Goal: Transaction & Acquisition: Purchase product/service

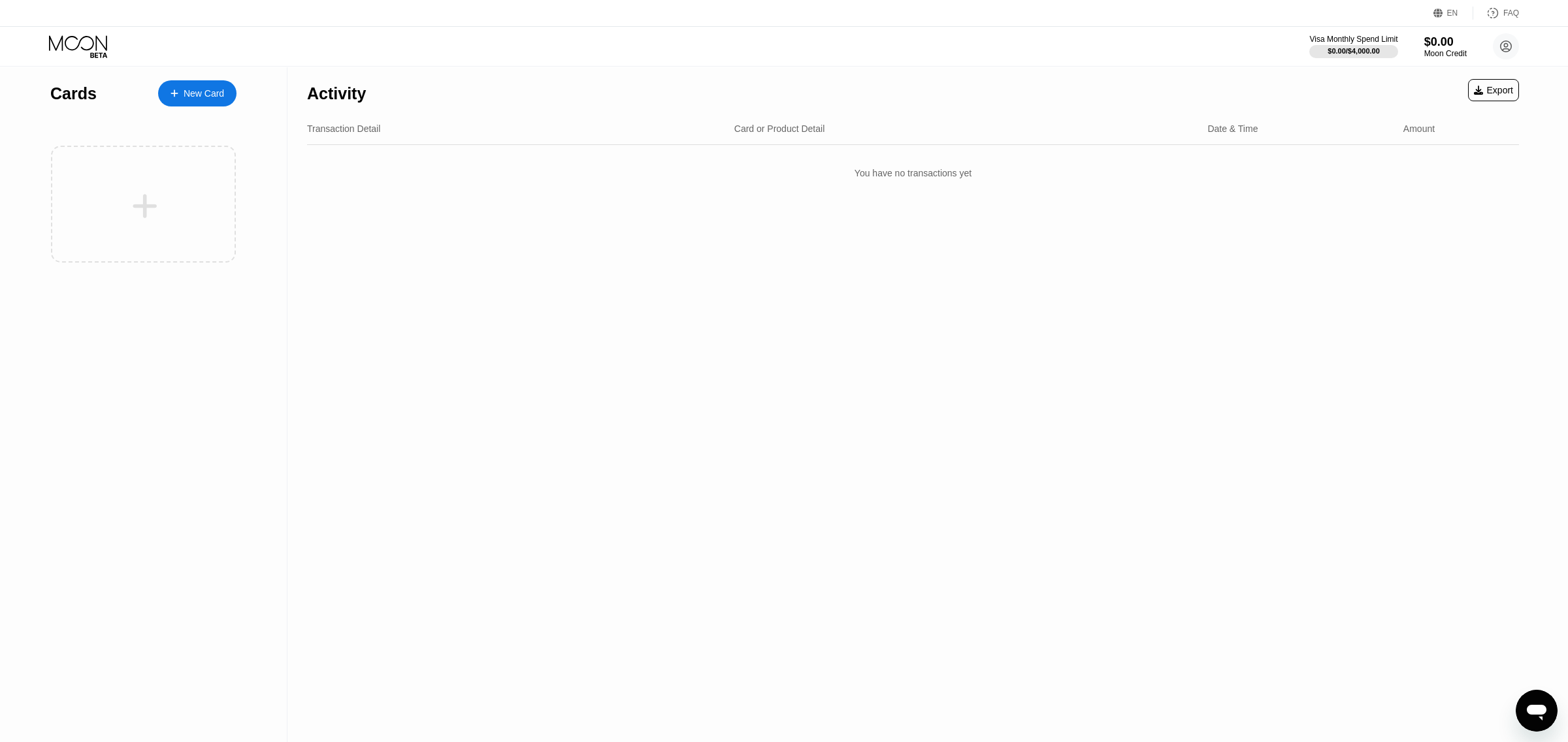
click at [216, 95] on div "New Card" at bounding box center [203, 94] width 40 height 11
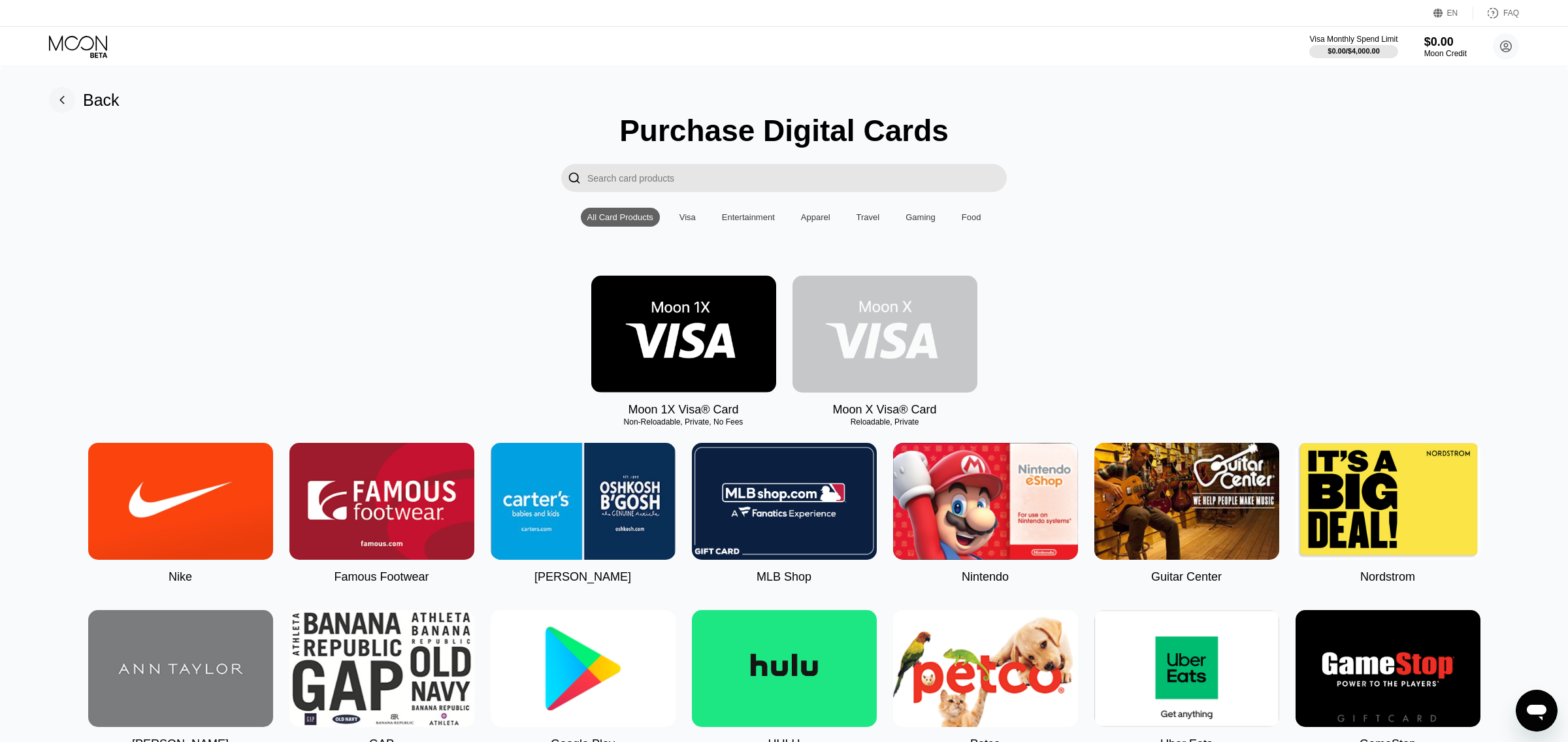
click at [941, 337] on img at bounding box center [885, 334] width 185 height 117
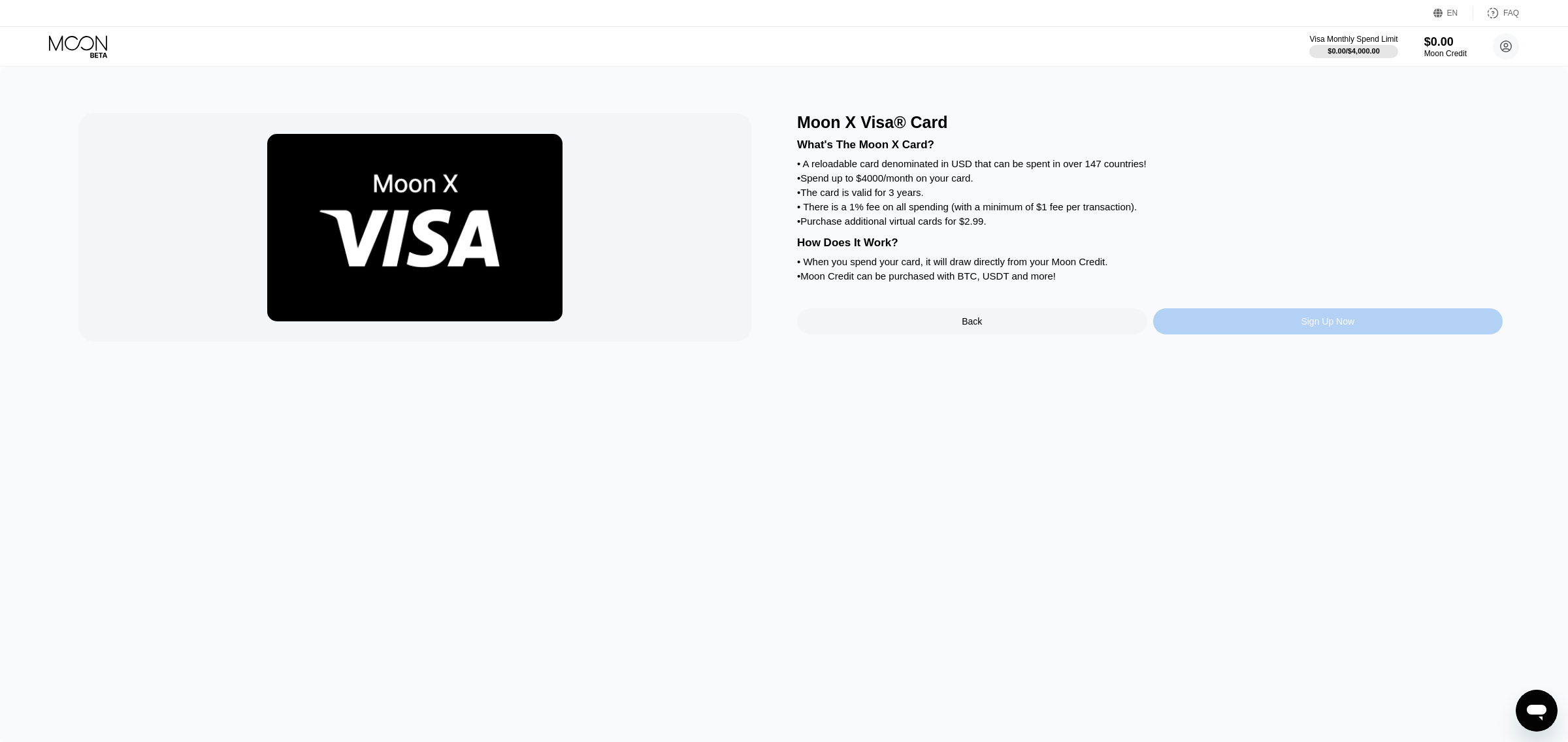
click at [1285, 329] on div "Sign Up Now" at bounding box center [1328, 321] width 350 height 27
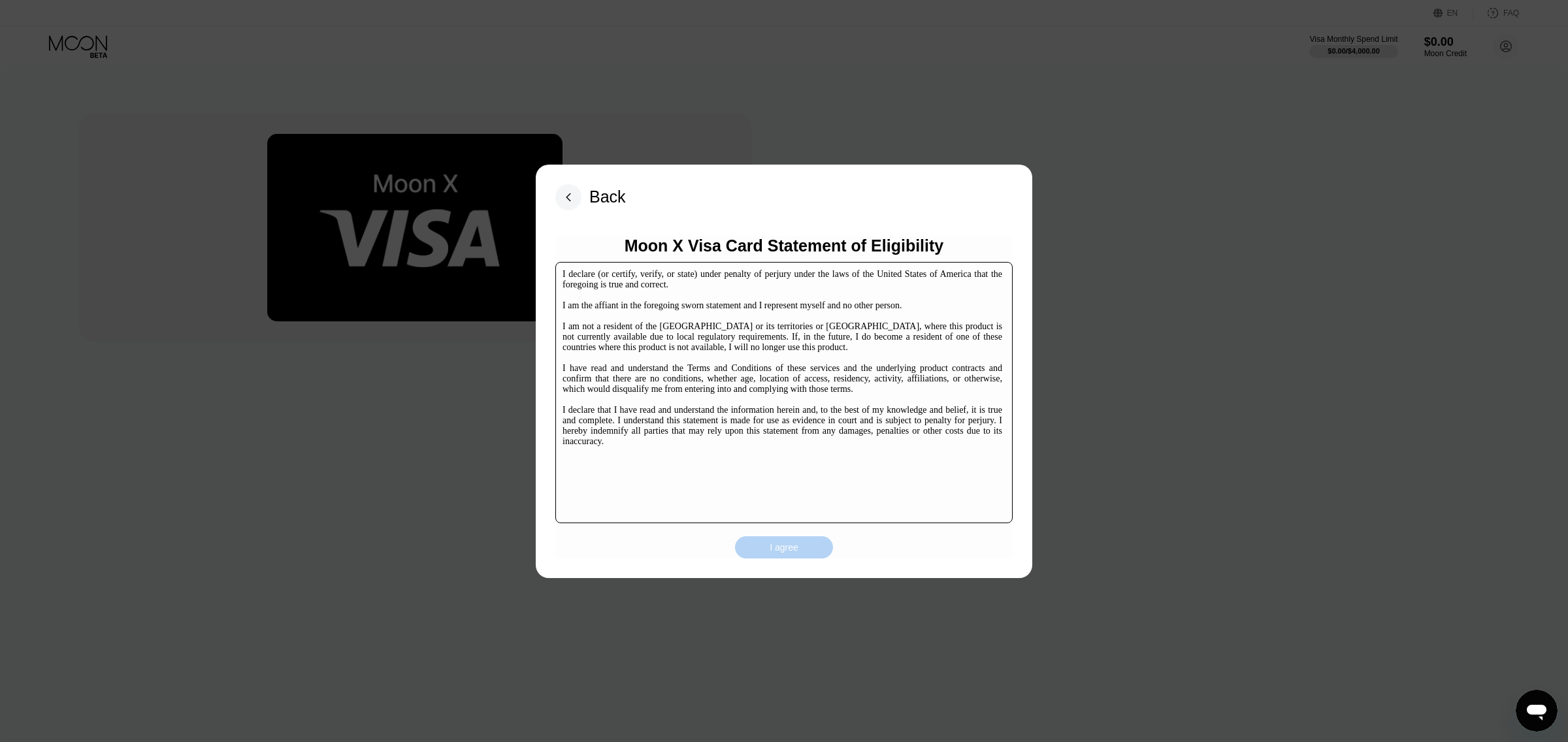
click at [790, 538] on div "I agree" at bounding box center [784, 547] width 98 height 23
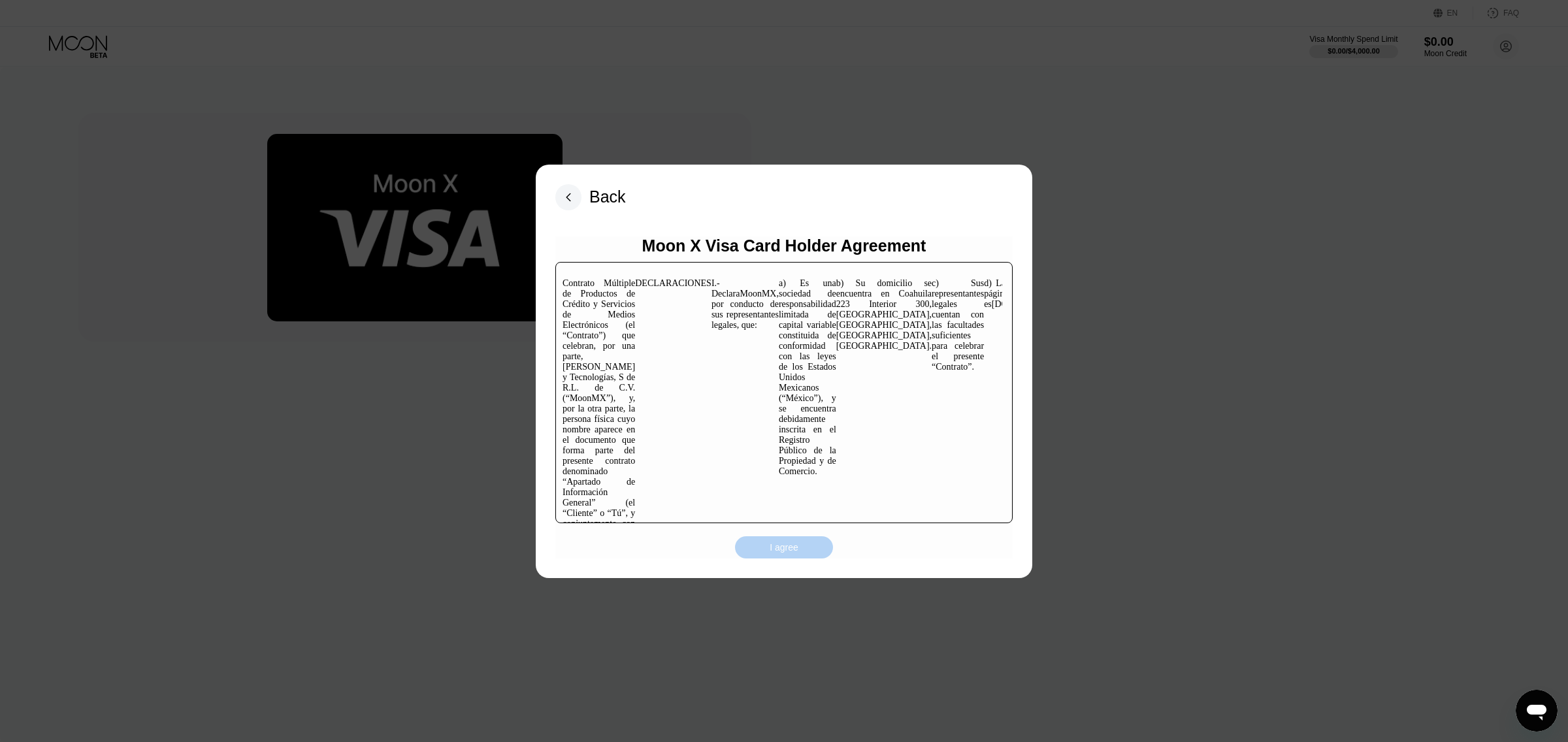
click at [789, 554] on div "I agree" at bounding box center [784, 547] width 98 height 23
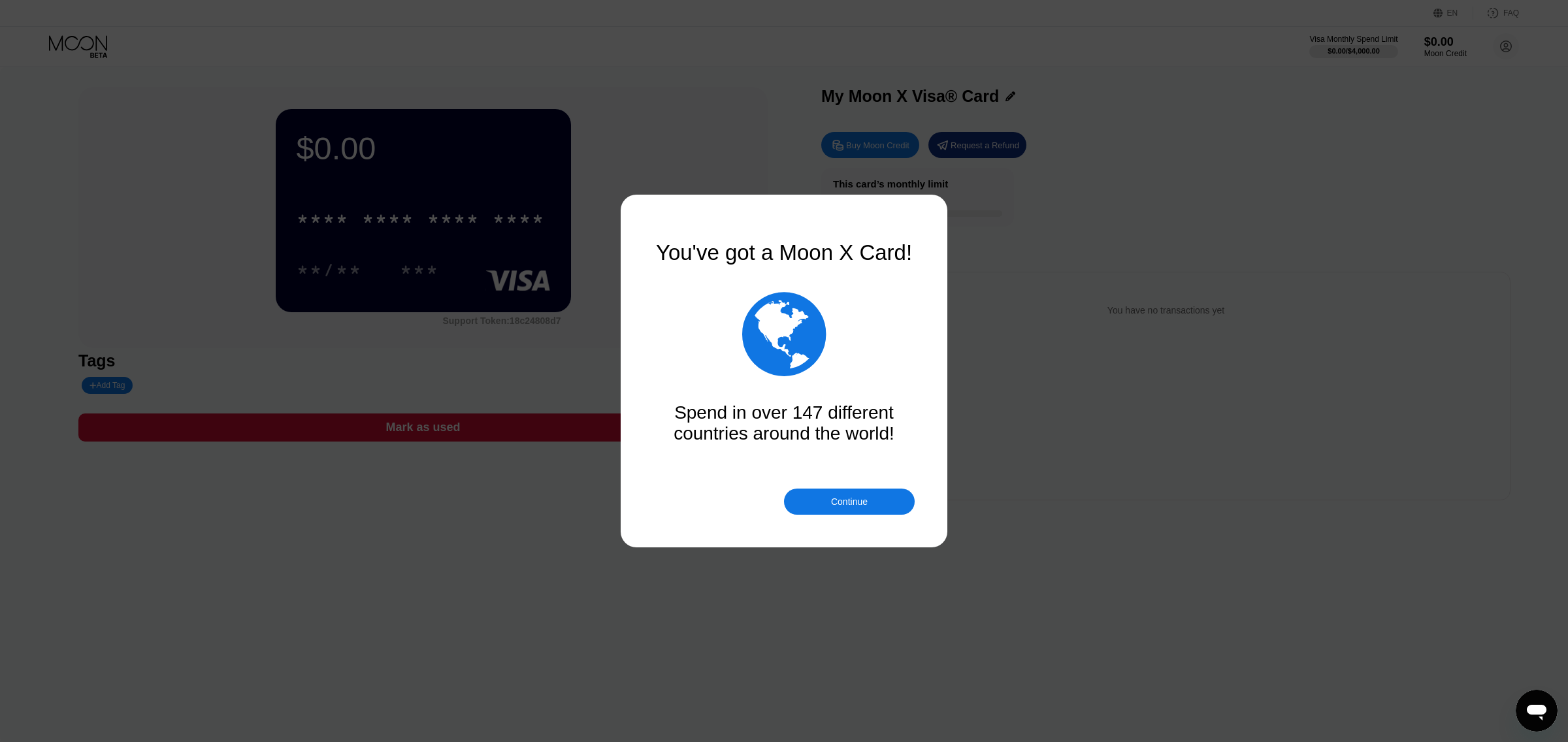
click at [852, 496] on div "Continue" at bounding box center [850, 502] width 131 height 27
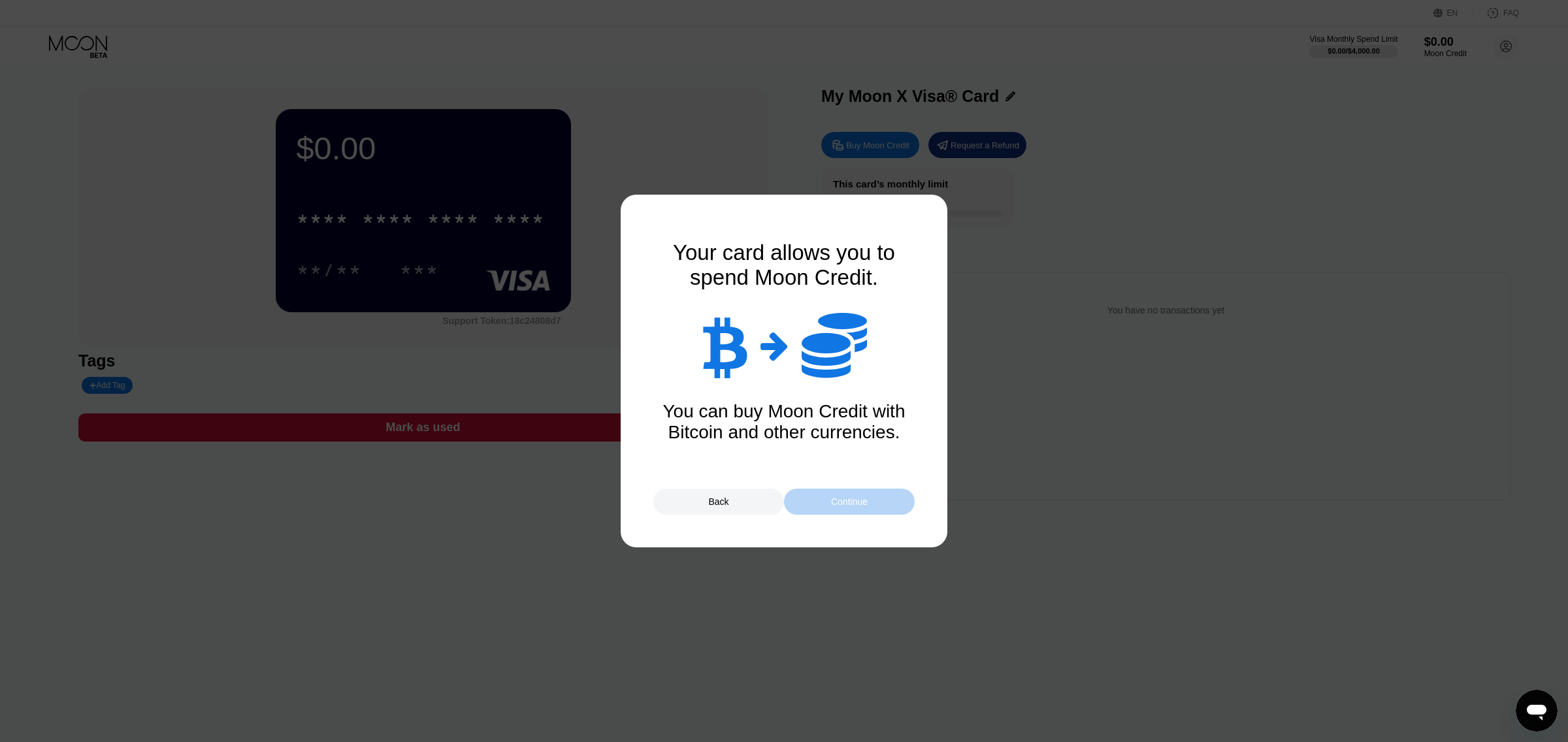
click at [852, 496] on div "Continue" at bounding box center [850, 502] width 131 height 27
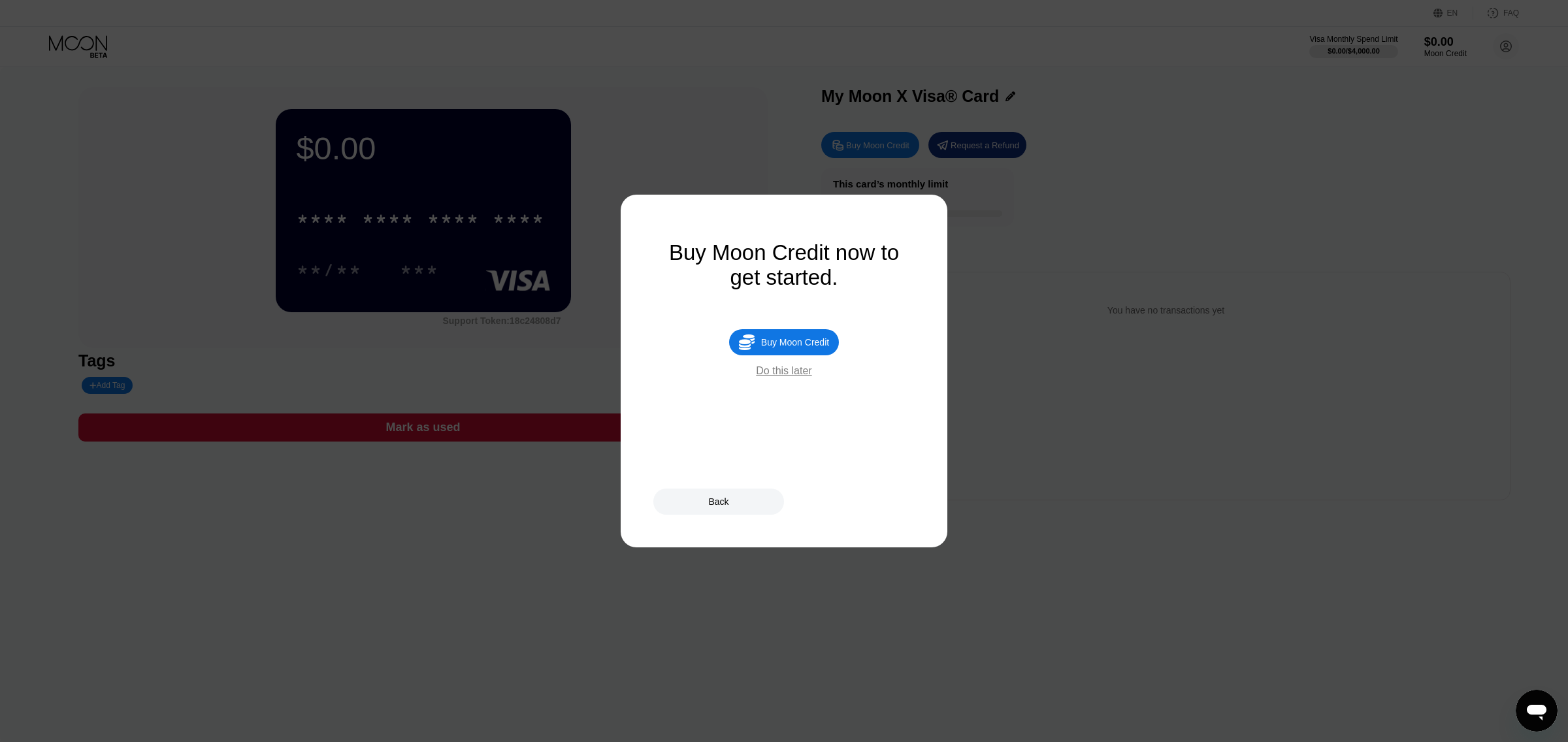
click at [808, 348] on div "Buy Moon Credit" at bounding box center [795, 342] width 68 height 11
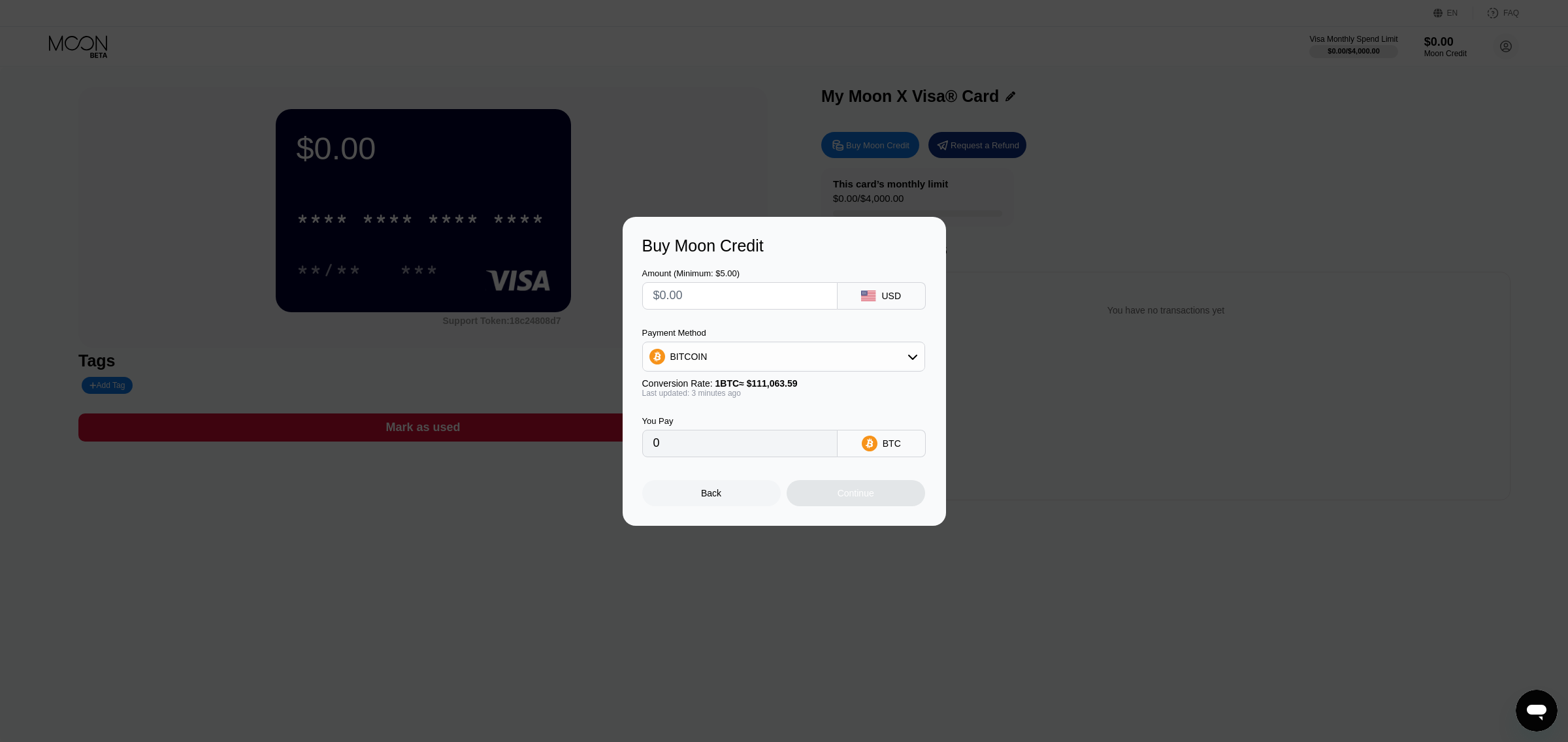
click at [745, 352] on div "BITCOIN" at bounding box center [784, 357] width 282 height 27
click at [777, 421] on div "USDT on TRON" at bounding box center [791, 421] width 246 height 11
drag, startPoint x: 722, startPoint y: 304, endPoint x: 673, endPoint y: 284, distance: 52.9
click at [653, 290] on input "text" at bounding box center [740, 296] width 173 height 27
click at [819, 494] on div "Continue" at bounding box center [855, 493] width 139 height 27
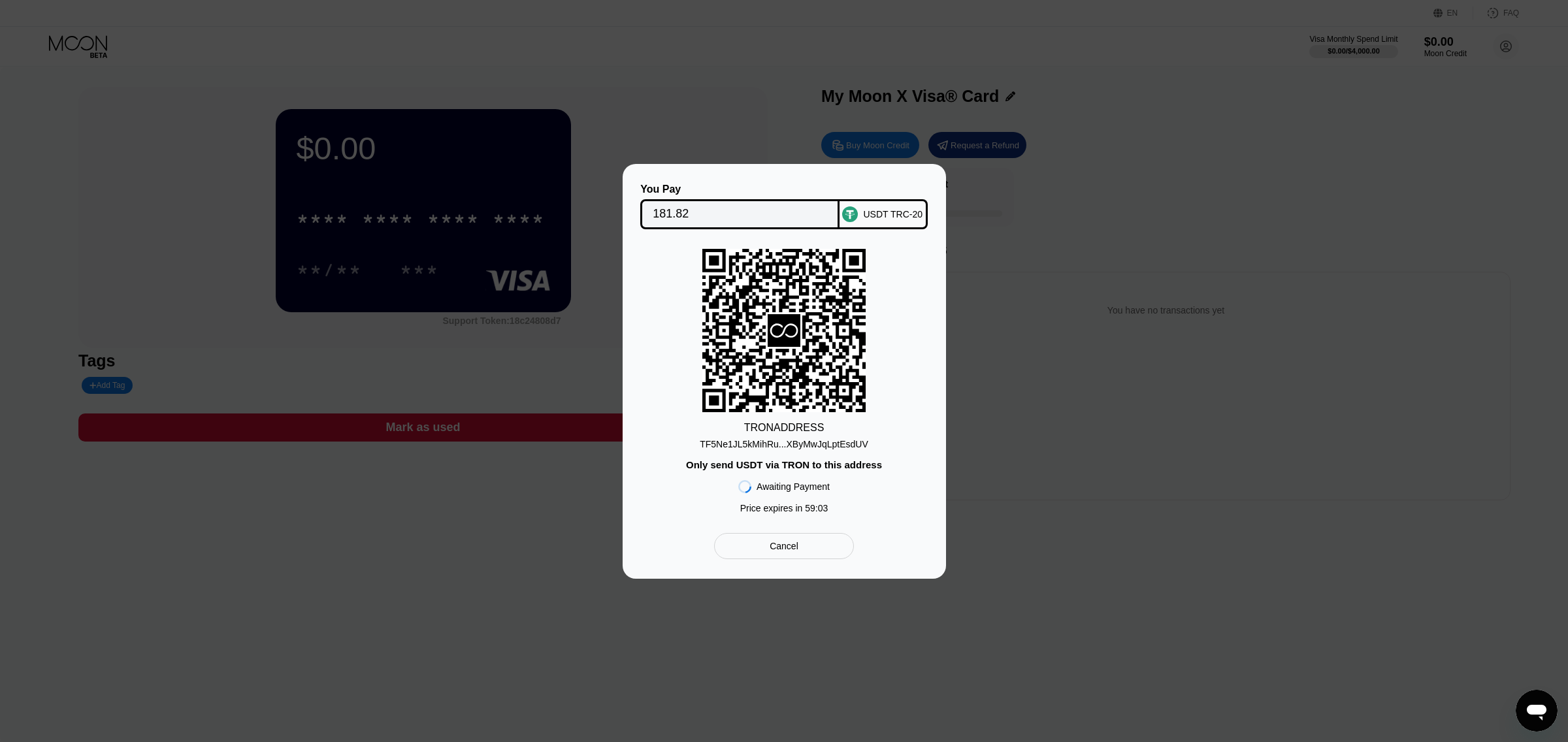
click at [792, 447] on div "TF5Ne1JL5kMihRu...XByMwJqLptEsdUV" at bounding box center [784, 444] width 169 height 11
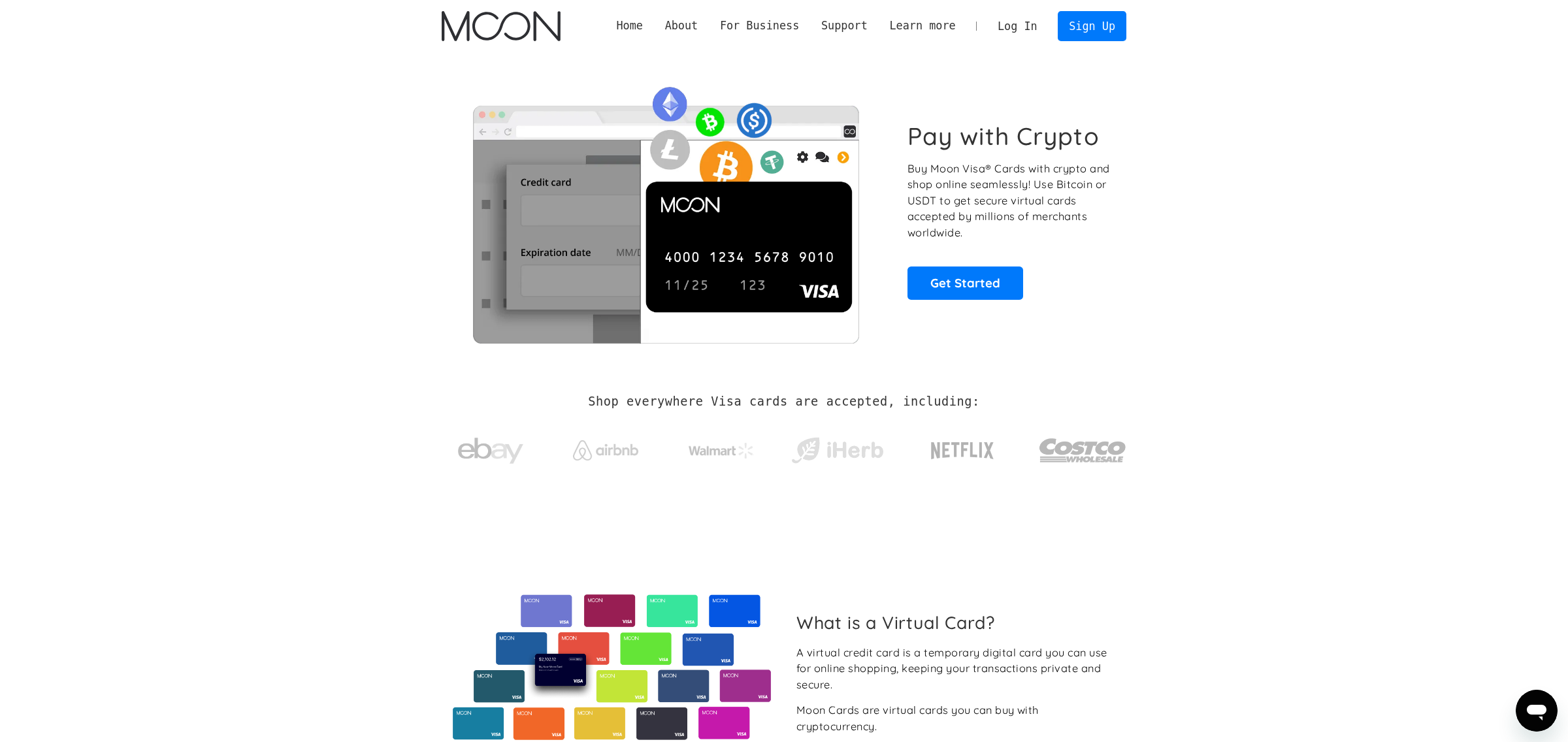
click at [1021, 32] on link "Log In" at bounding box center [1017, 26] width 61 height 29
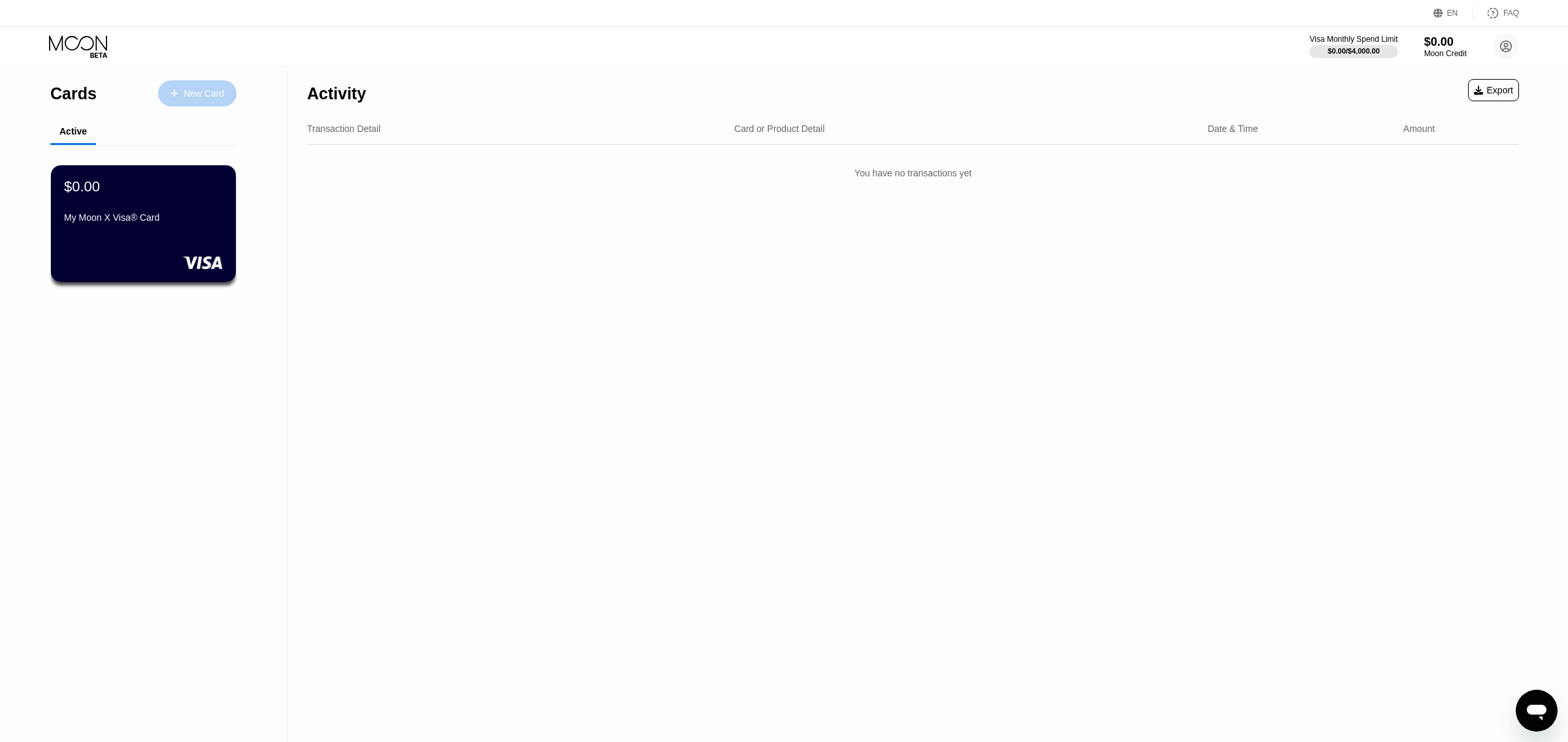
click at [203, 92] on div "New Card" at bounding box center [203, 94] width 40 height 11
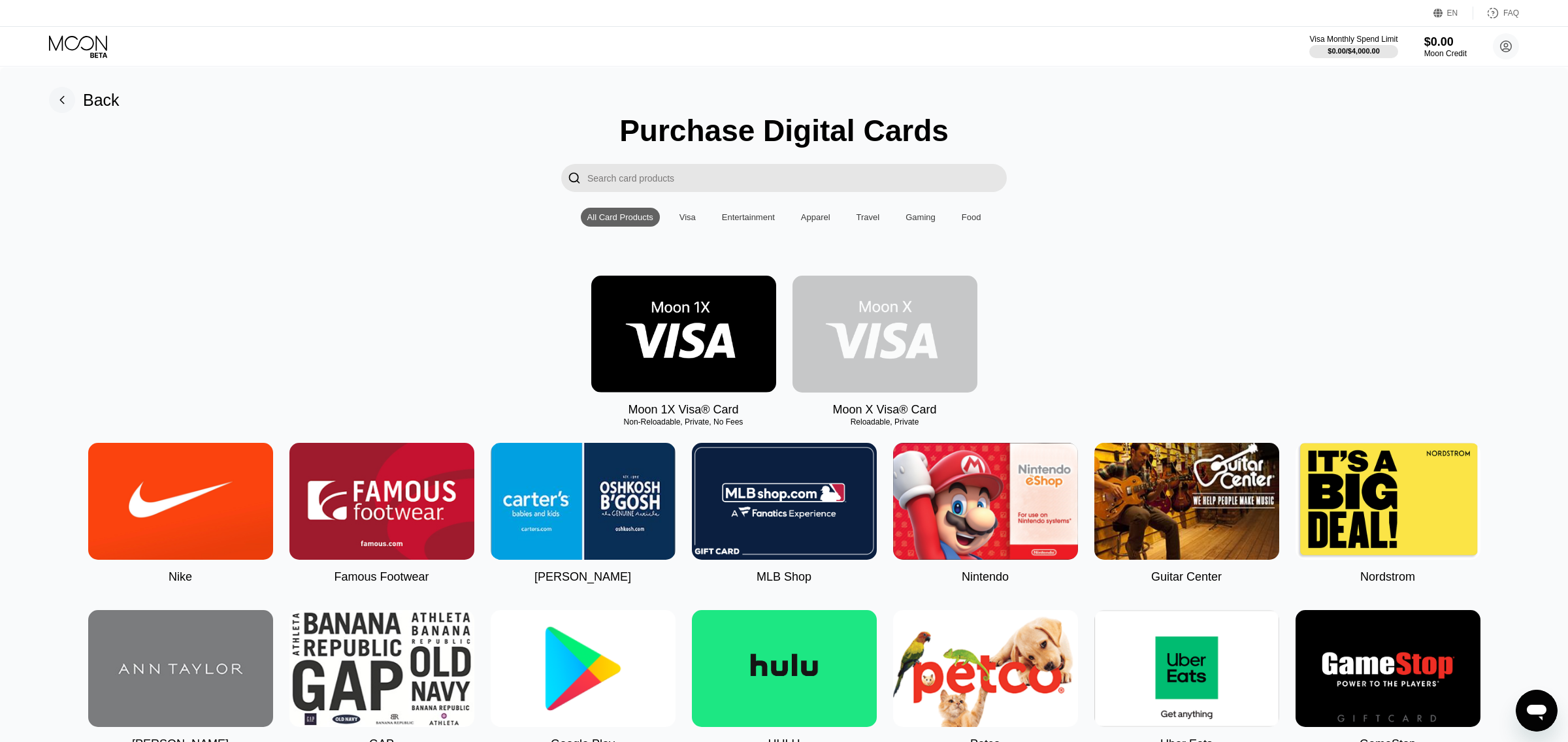
click at [861, 338] on img at bounding box center [885, 334] width 185 height 117
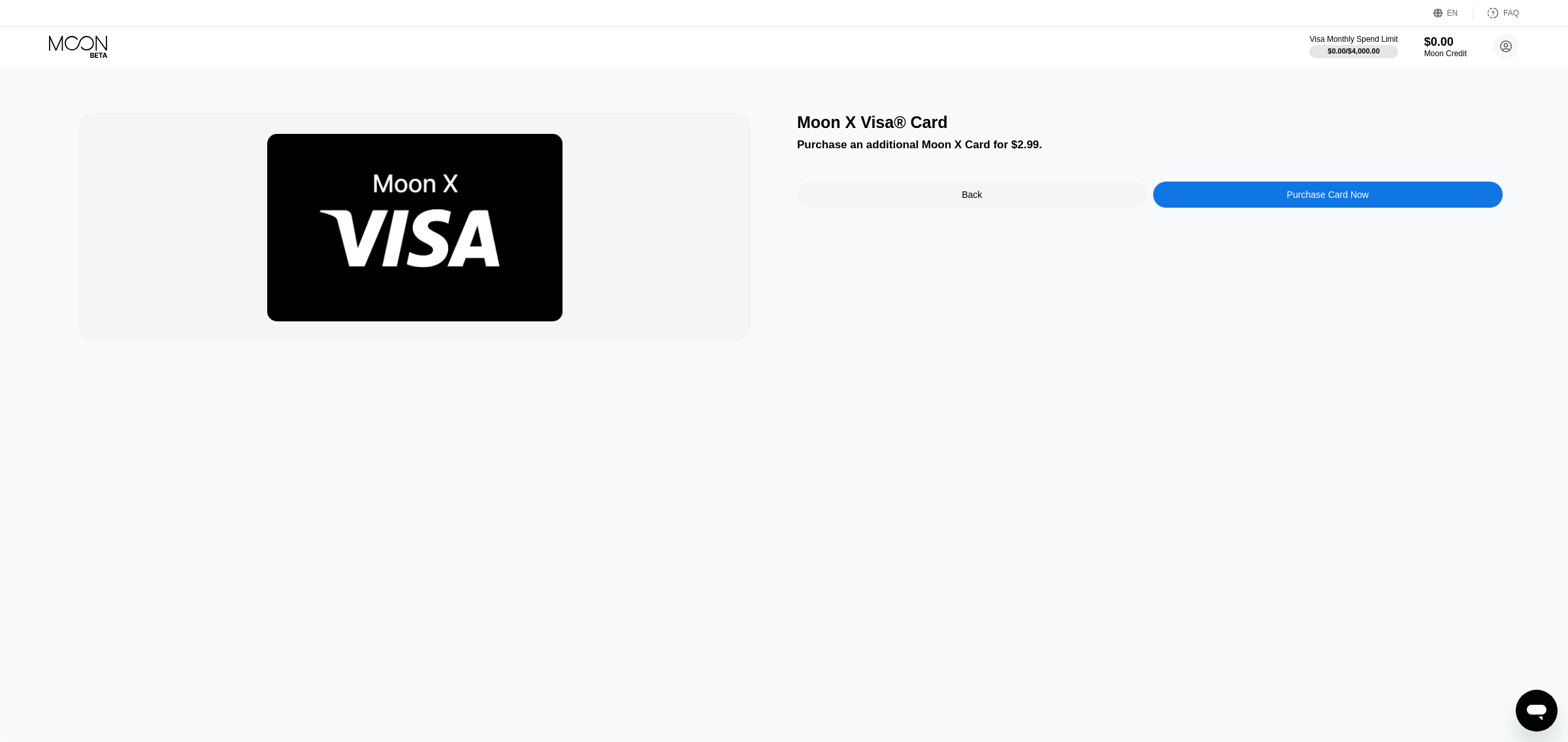
click at [385, 242] on img at bounding box center [415, 228] width 296 height 187
click at [1433, 41] on div "$0.00" at bounding box center [1446, 41] width 43 height 14
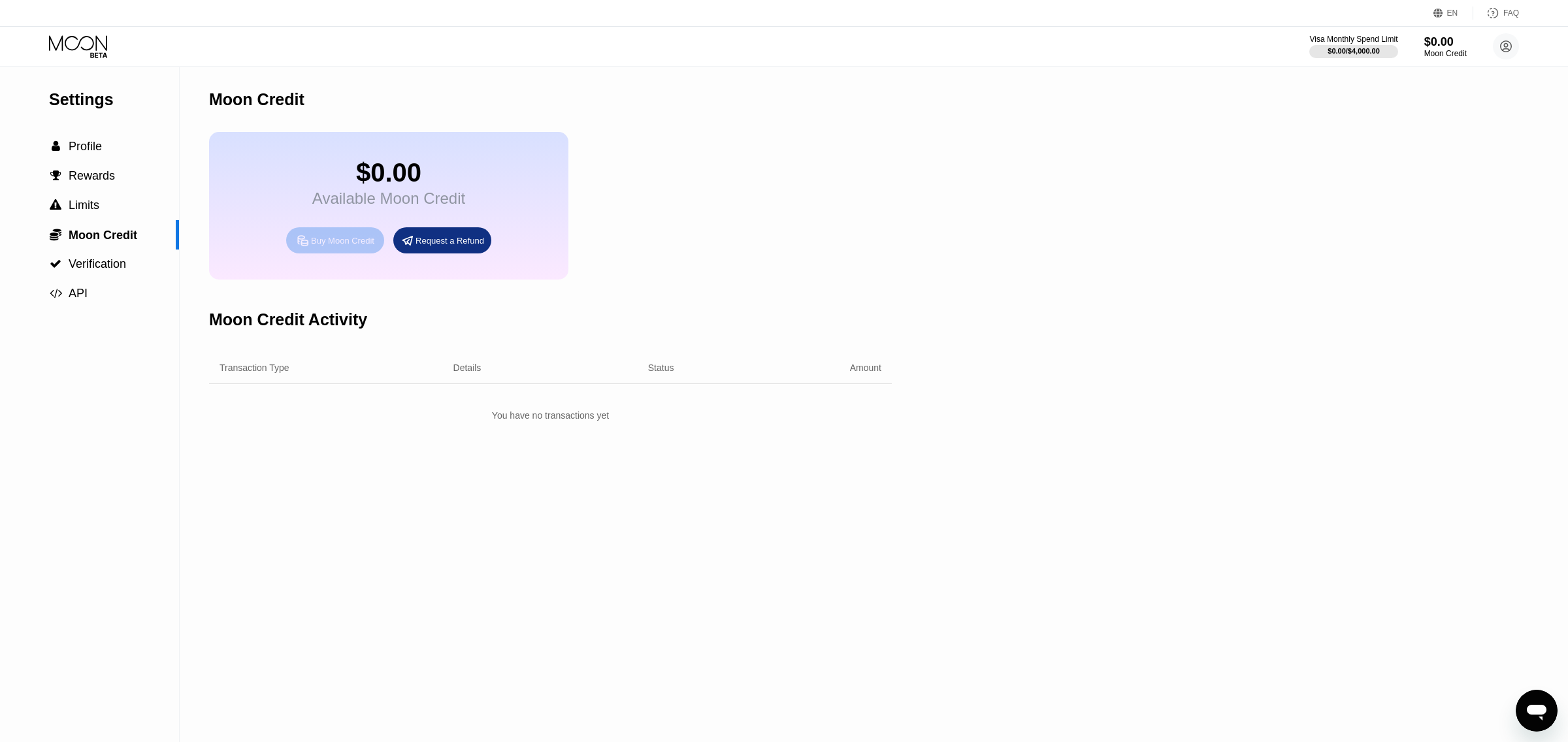
click at [343, 246] on div "Buy Moon Credit" at bounding box center [343, 240] width 63 height 11
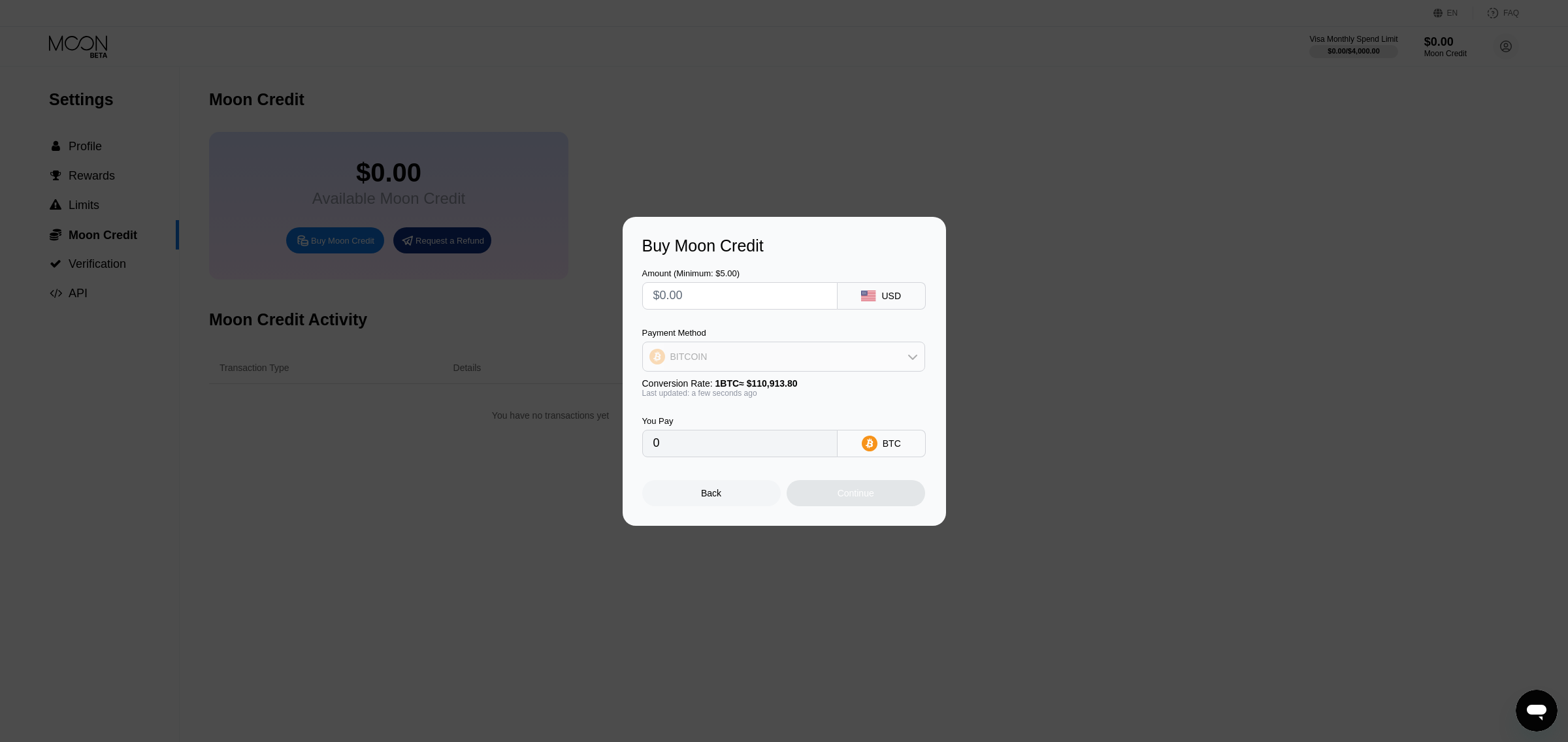
click at [736, 360] on div "BITCOIN" at bounding box center [784, 357] width 282 height 27
click at [726, 428] on div "USDT on TRON" at bounding box center [784, 421] width 275 height 27
type input "0.00"
click at [700, 295] on input "text" at bounding box center [740, 296] width 173 height 27
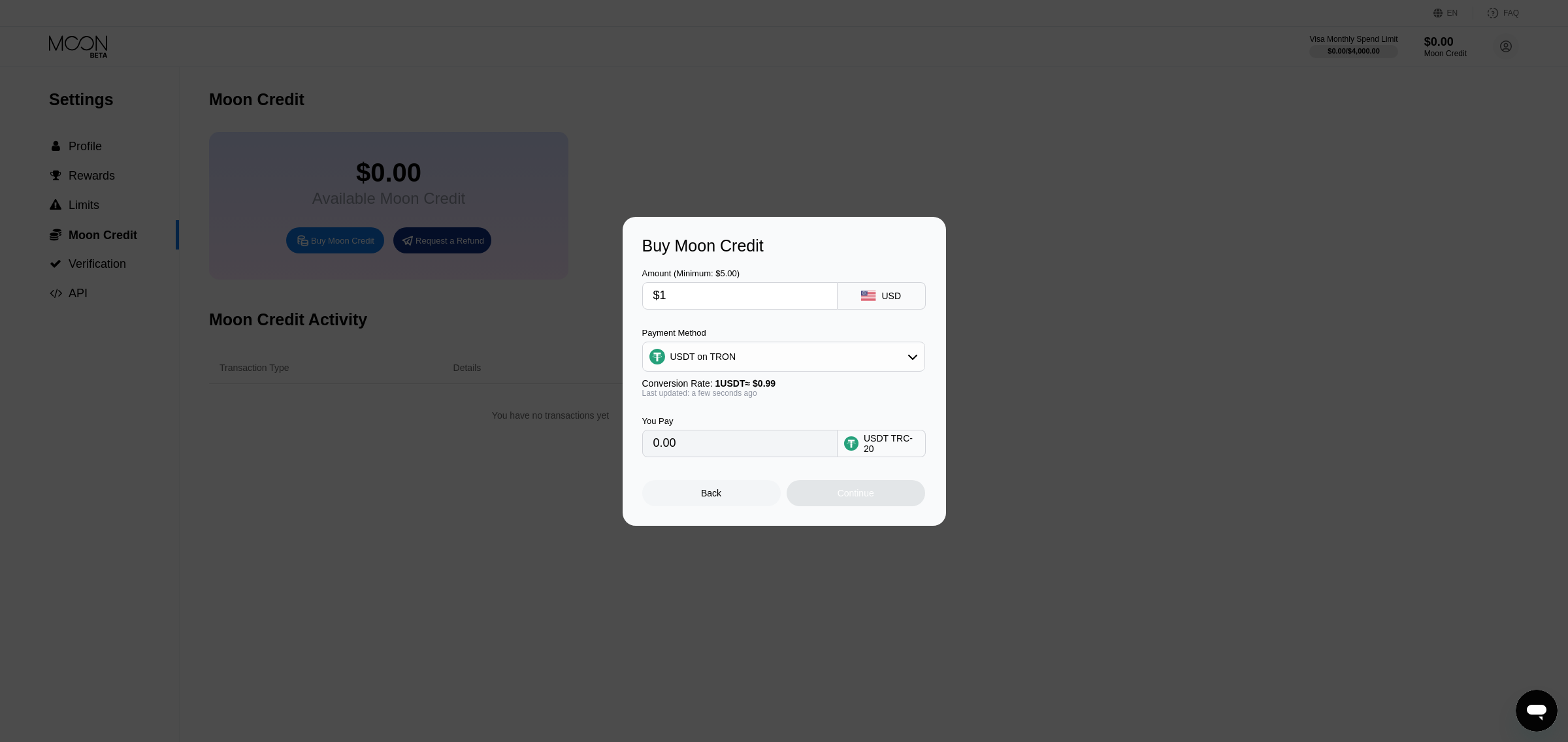
type input "$18"
type input "18.18"
type input "$180"
type input "181.82"
type input "$180"
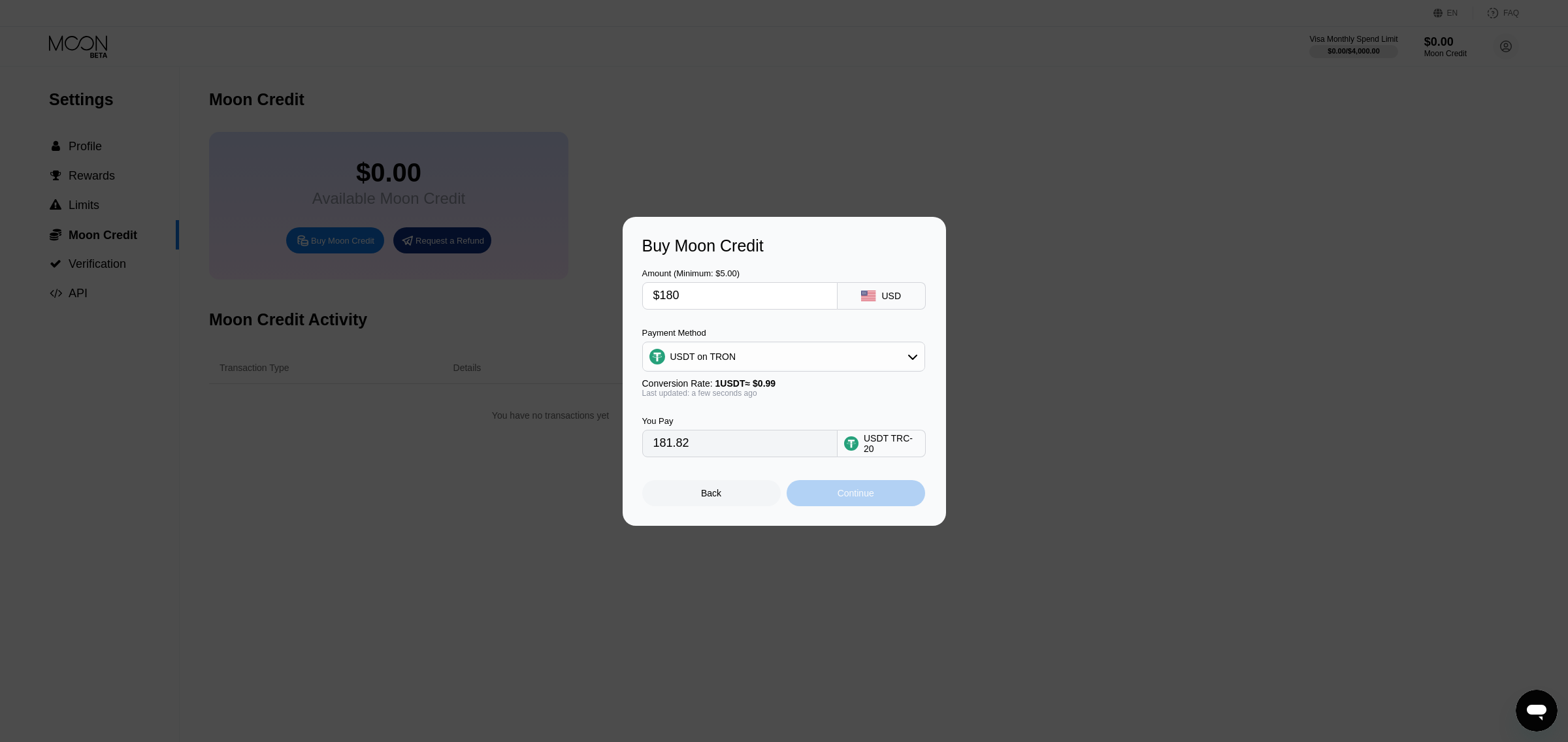
click at [814, 496] on div "Continue" at bounding box center [855, 493] width 139 height 27
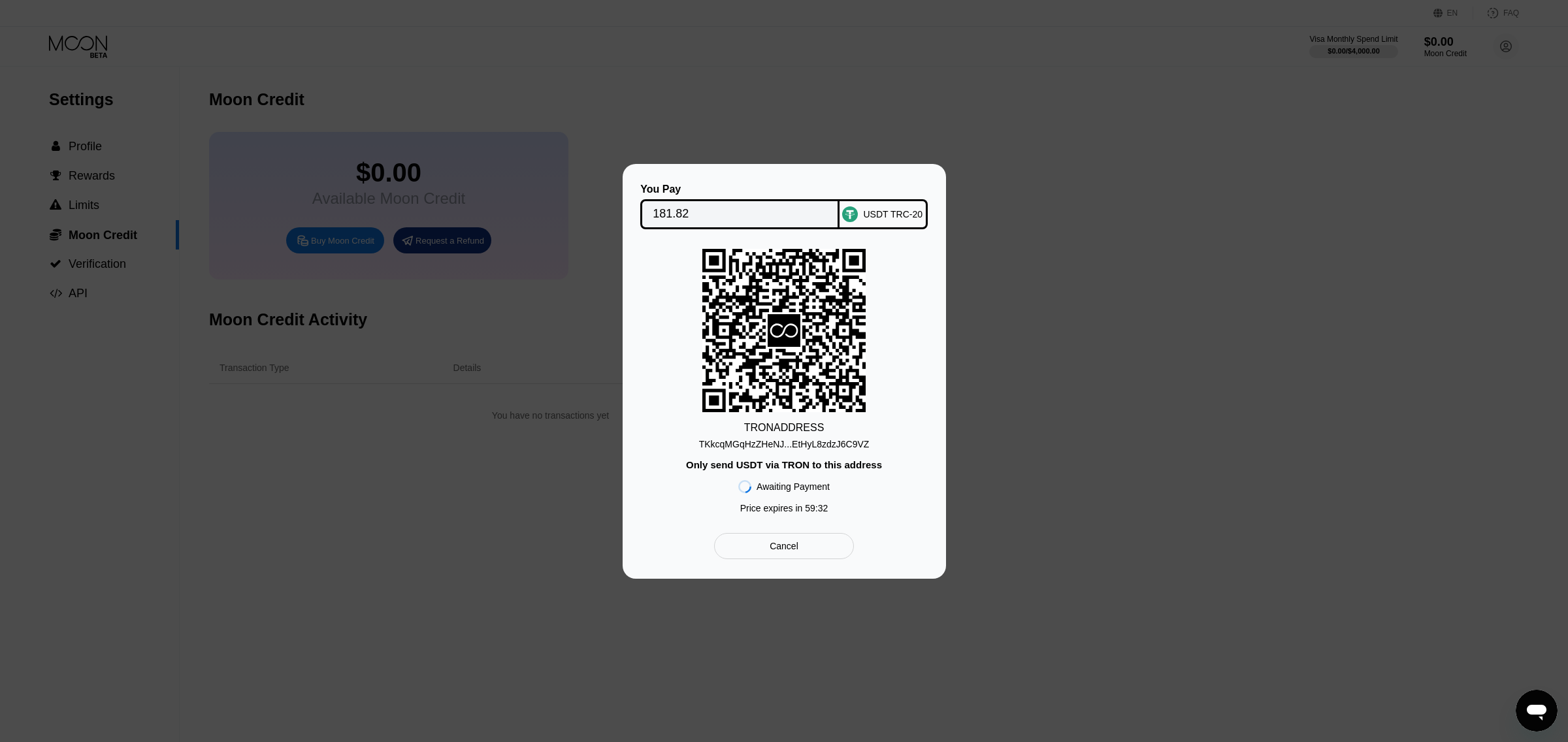
click at [782, 439] on div "TKkcqMGqHzZHeNJ...EtHyL8zdzJ6C9VZ" at bounding box center [784, 444] width 170 height 11
click at [713, 222] on input "181.82" at bounding box center [739, 214] width 174 height 27
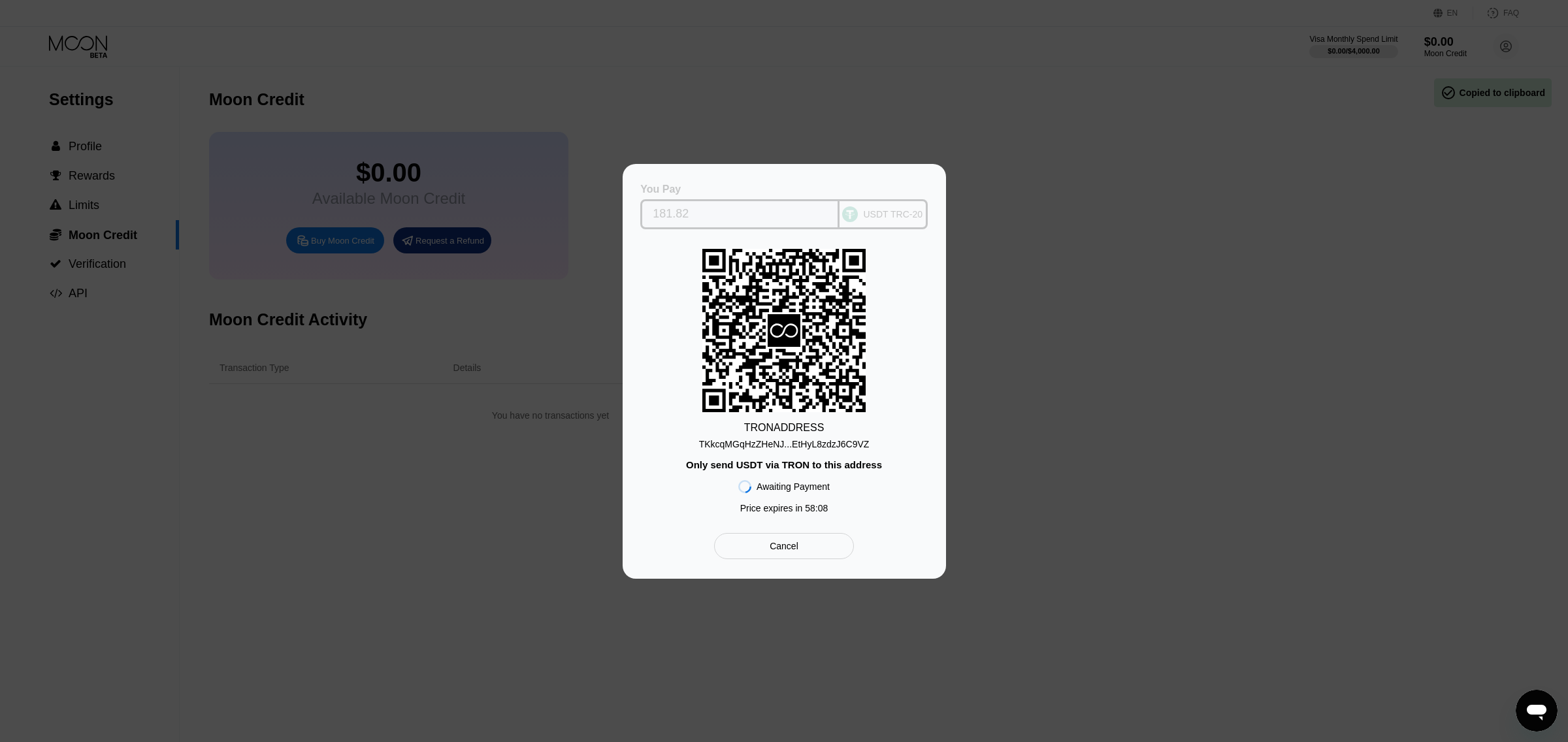
drag, startPoint x: 734, startPoint y: 205, endPoint x: 634, endPoint y: 222, distance: 101.4
click at [652, 222] on input "181.82" at bounding box center [739, 214] width 174 height 27
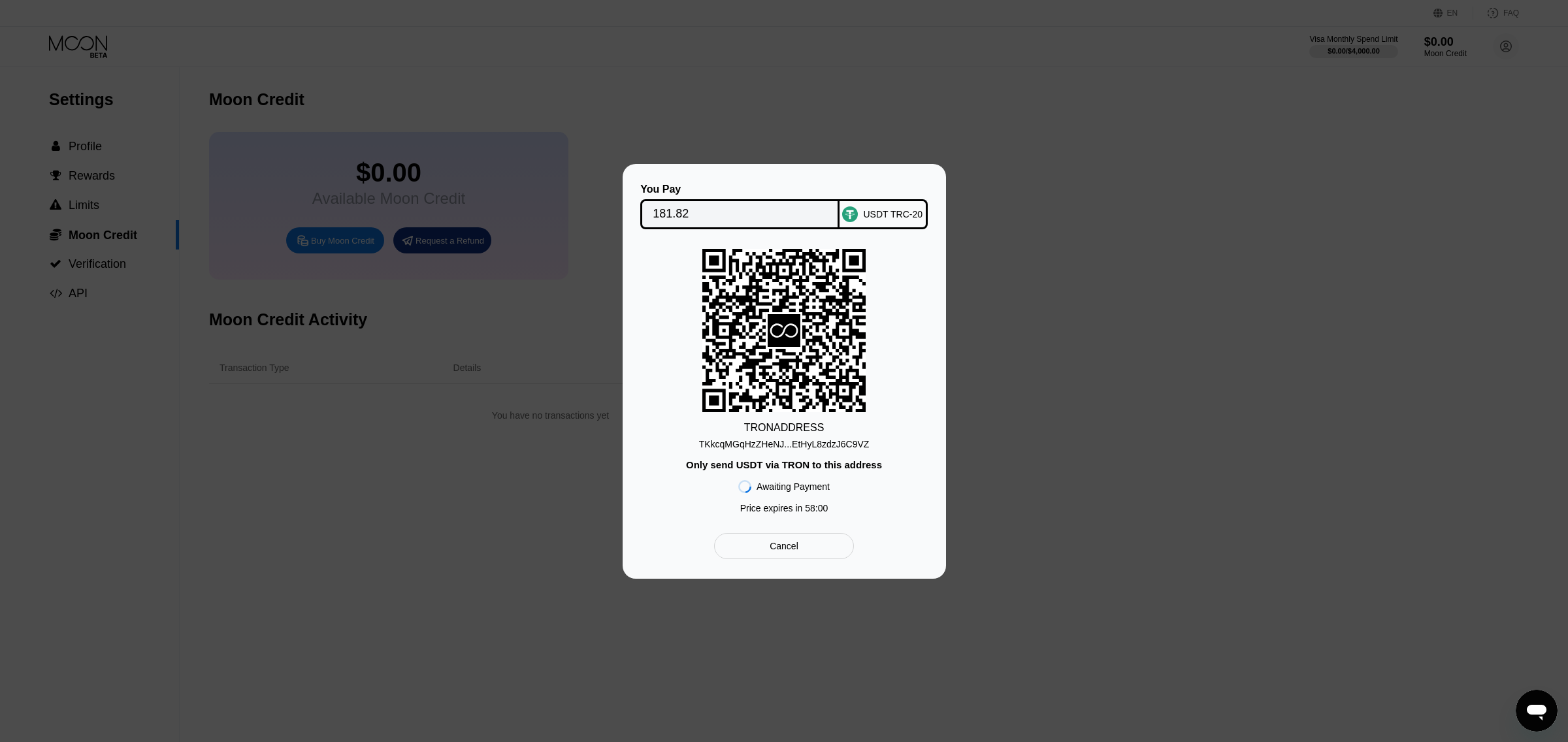
click at [837, 446] on div "TKkcqMGqHzZHeNJ...EtHyL8zdzJ6C9VZ" at bounding box center [784, 444] width 170 height 11
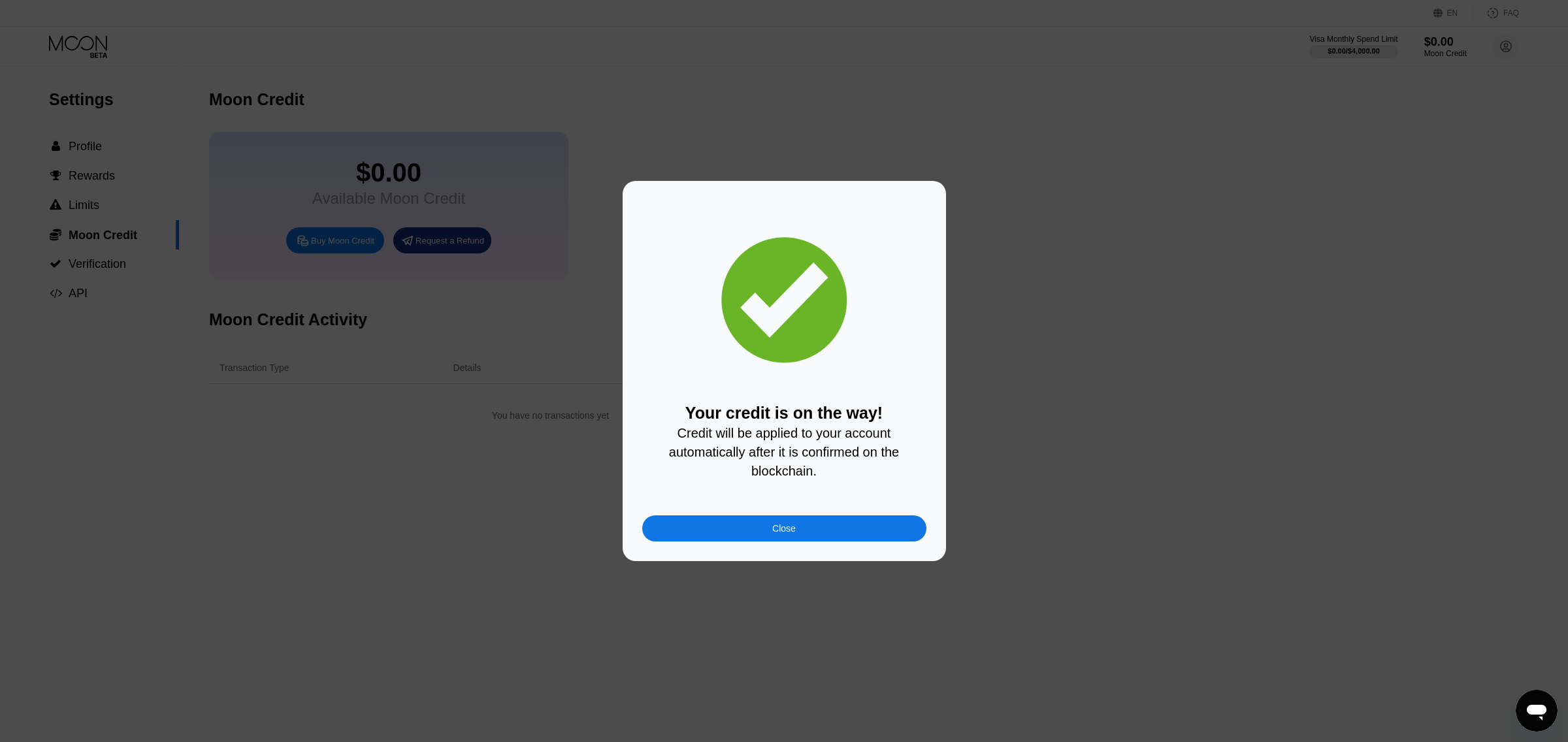
click at [789, 530] on div "Close" at bounding box center [784, 528] width 24 height 11
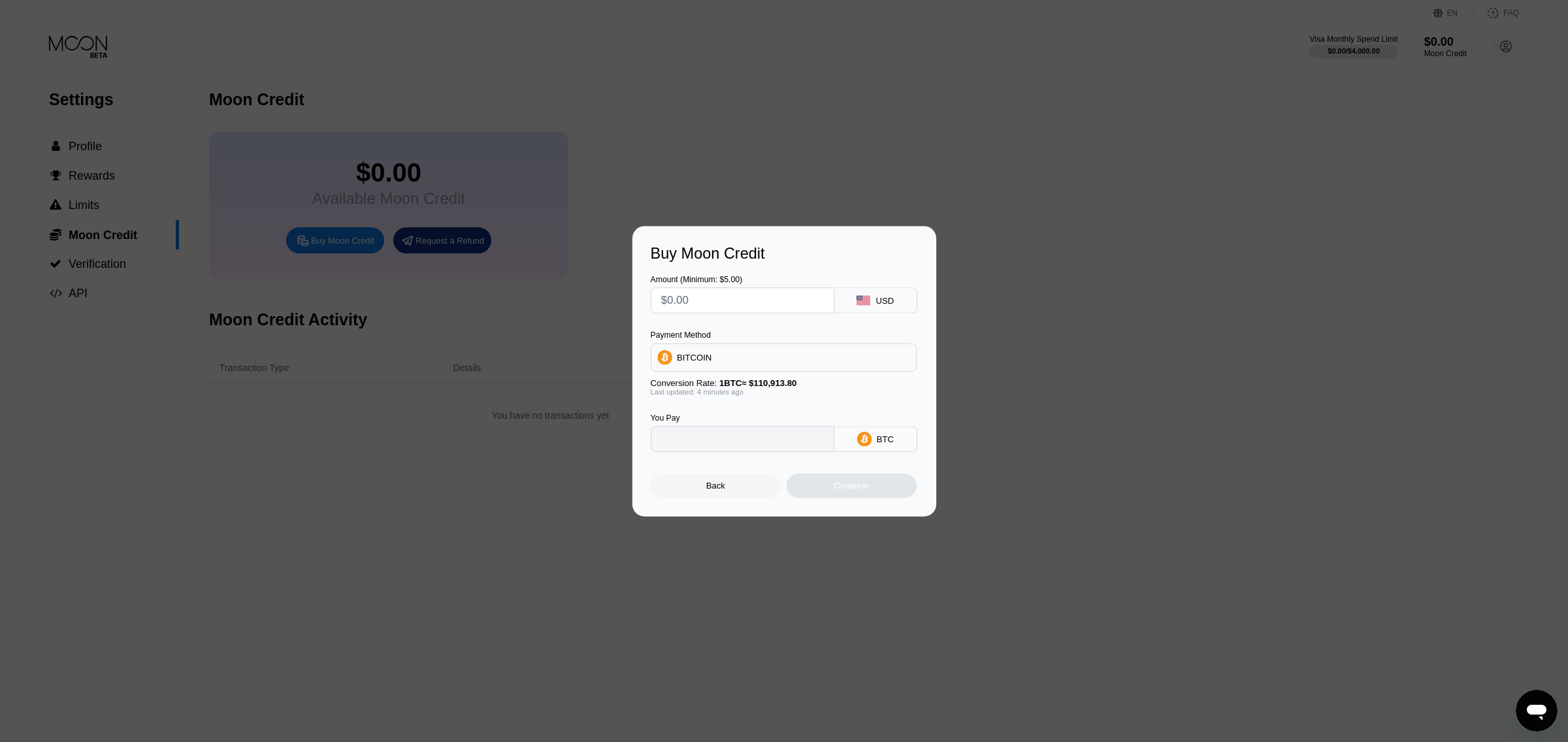
type input "0"
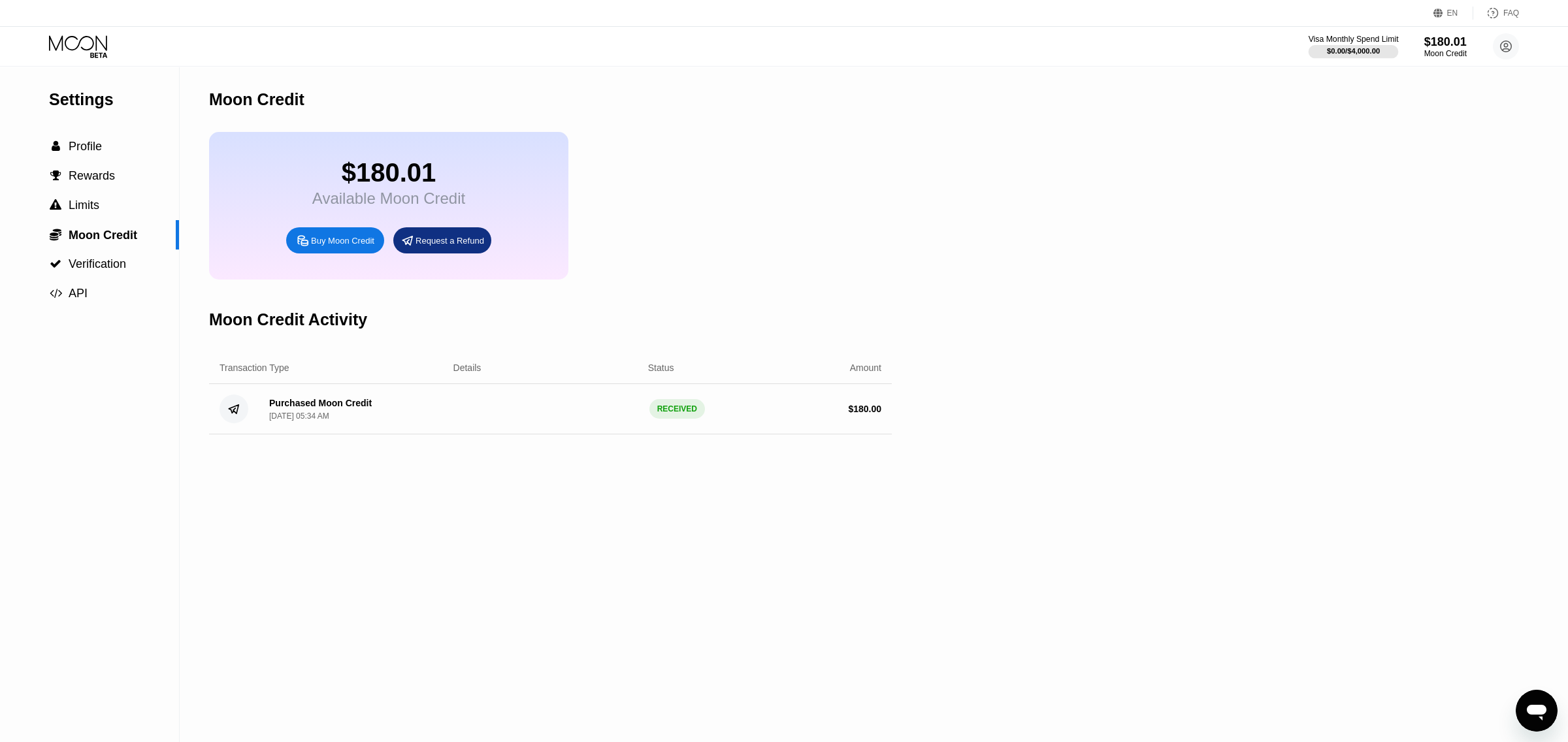
click at [1367, 47] on div "$0.00 / $4,000.00" at bounding box center [1354, 51] width 53 height 8
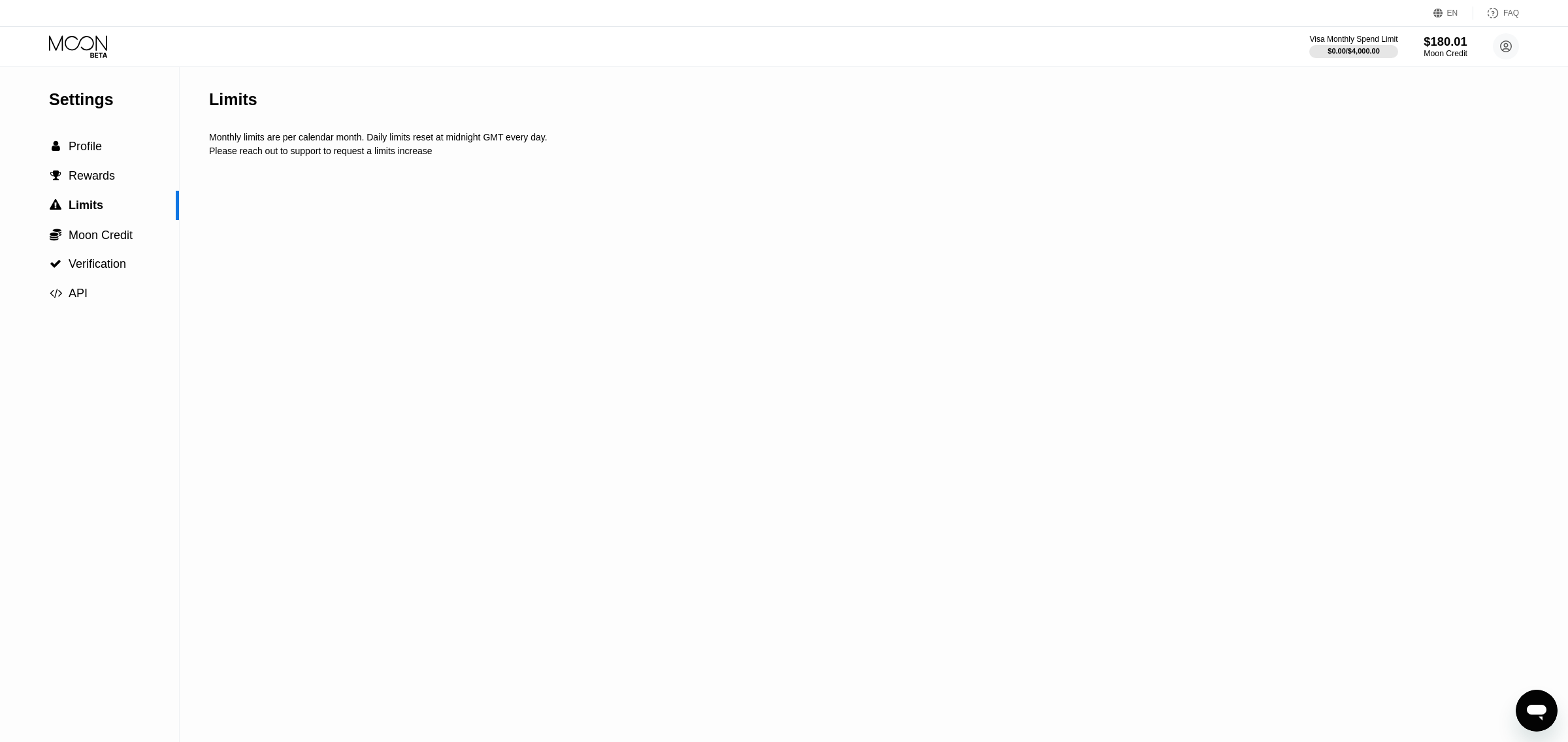
click at [1454, 42] on div "$180.01" at bounding box center [1446, 41] width 43 height 14
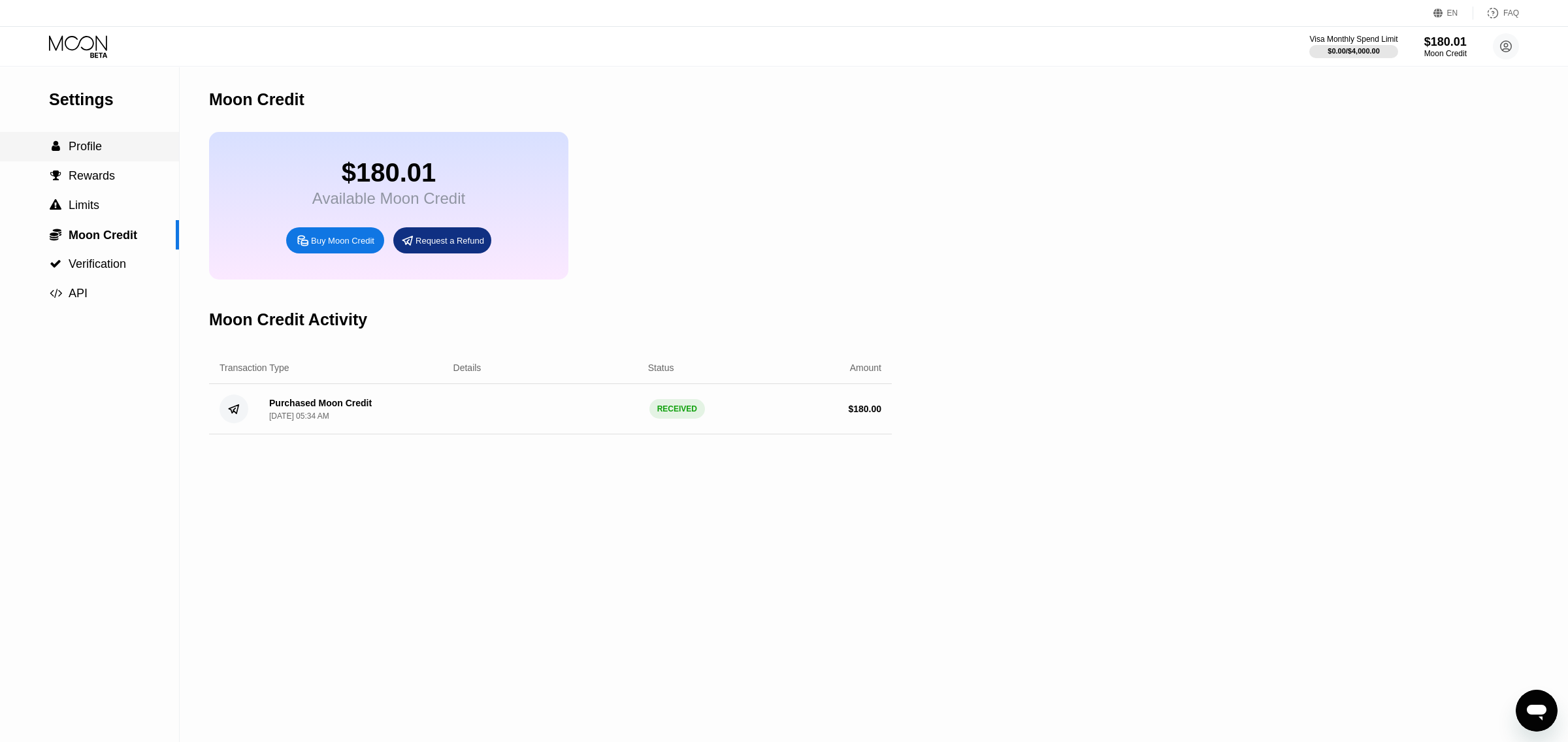
click at [97, 138] on div " Profile" at bounding box center [90, 147] width 179 height 30
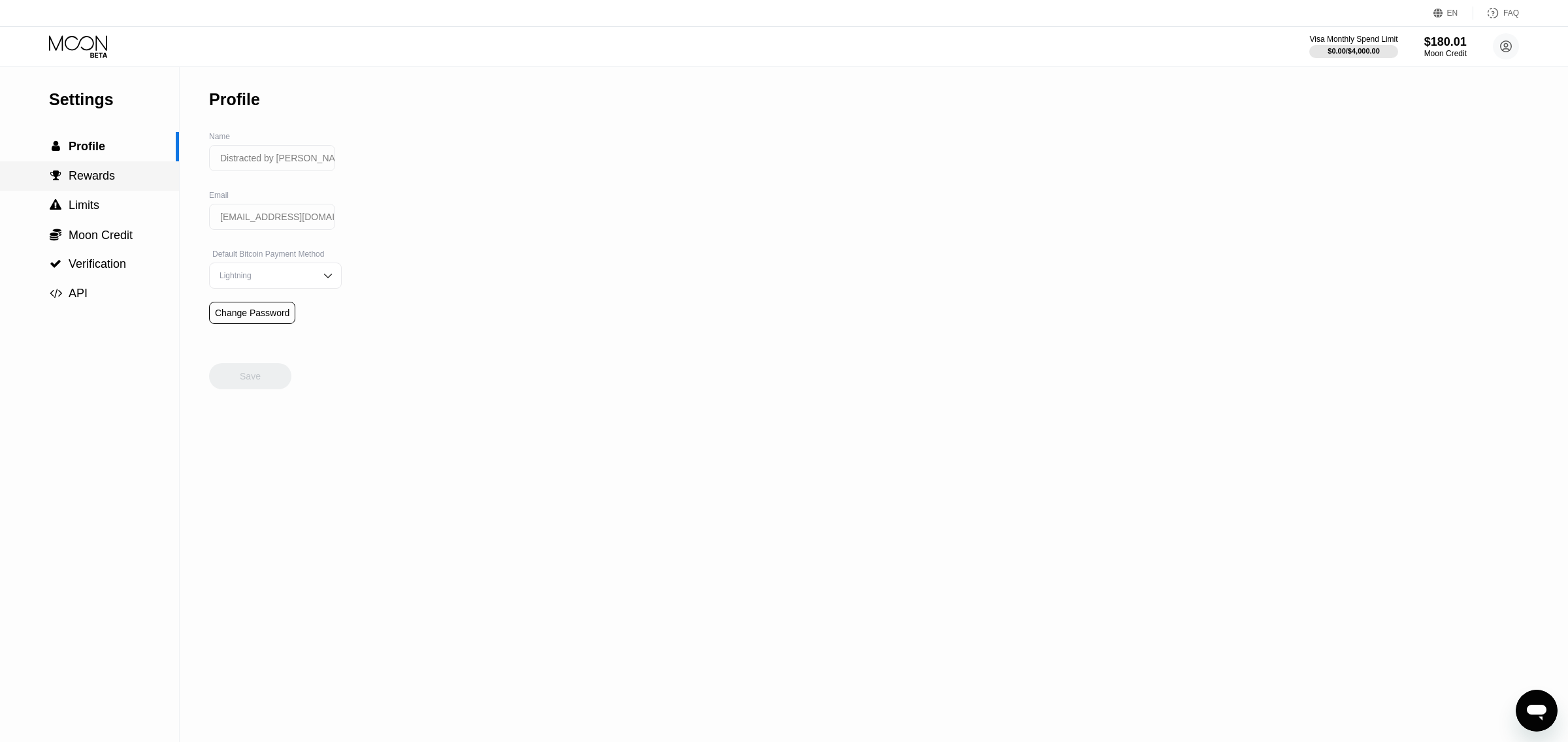
click at [126, 170] on div " Rewards" at bounding box center [90, 176] width 179 height 14
click at [88, 45] on icon at bounding box center [80, 46] width 61 height 23
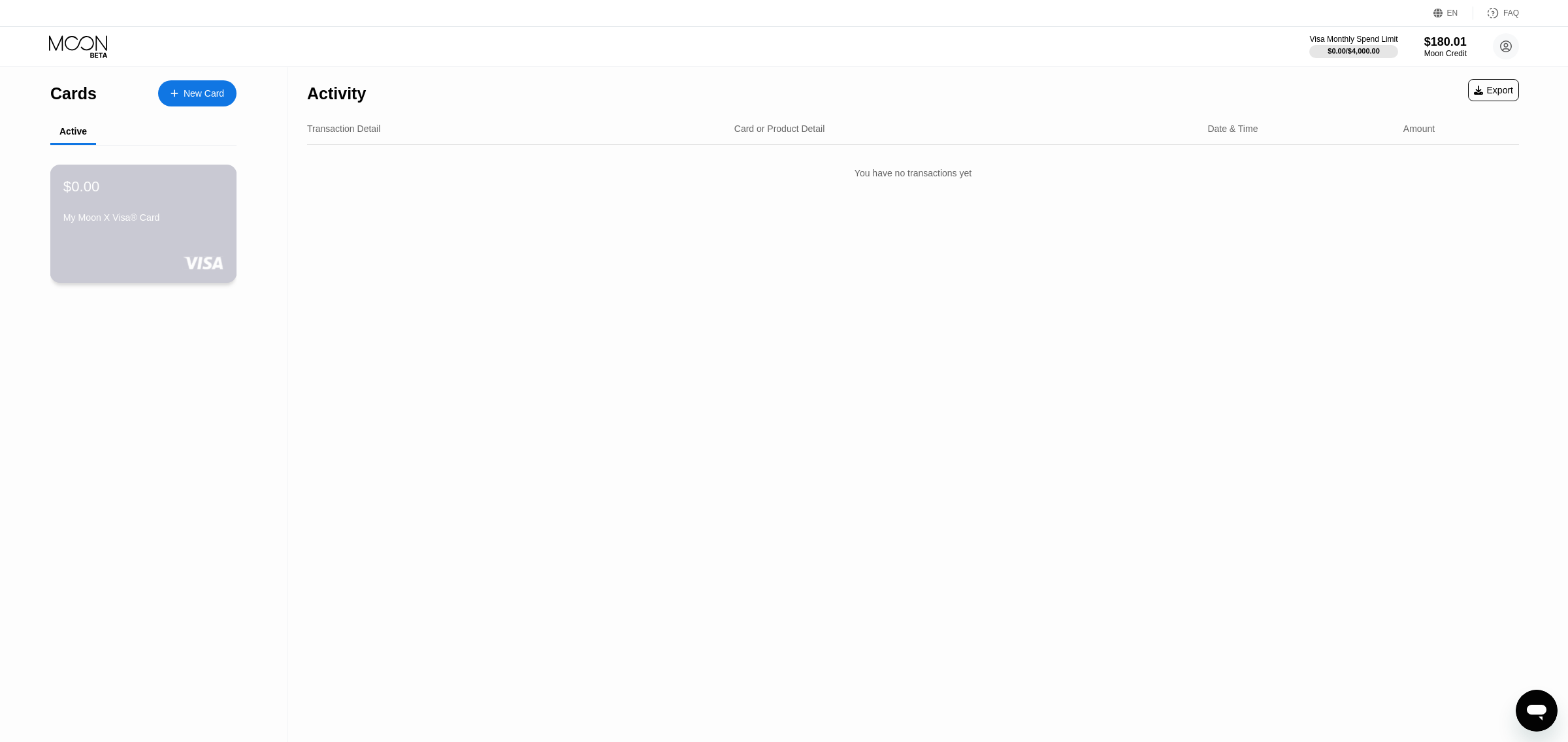
click at [164, 206] on div "$0.00 My Moon X Visa® Card" at bounding box center [143, 202] width 160 height 50
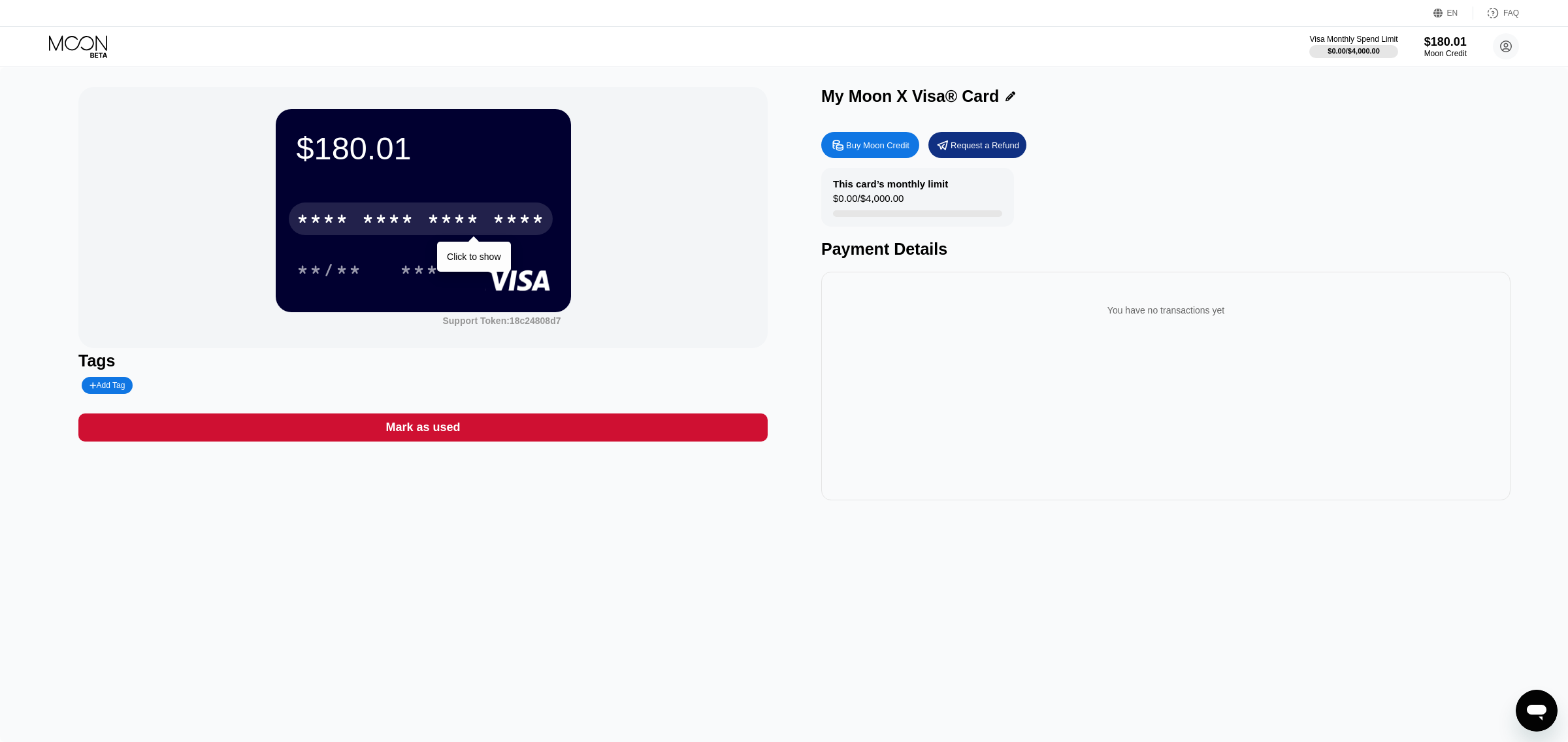
click at [402, 222] on div "* * * *" at bounding box center [387, 221] width 52 height 21
click at [445, 222] on div "* * * *" at bounding box center [453, 221] width 52 height 21
click at [339, 280] on div "08/28" at bounding box center [329, 271] width 65 height 21
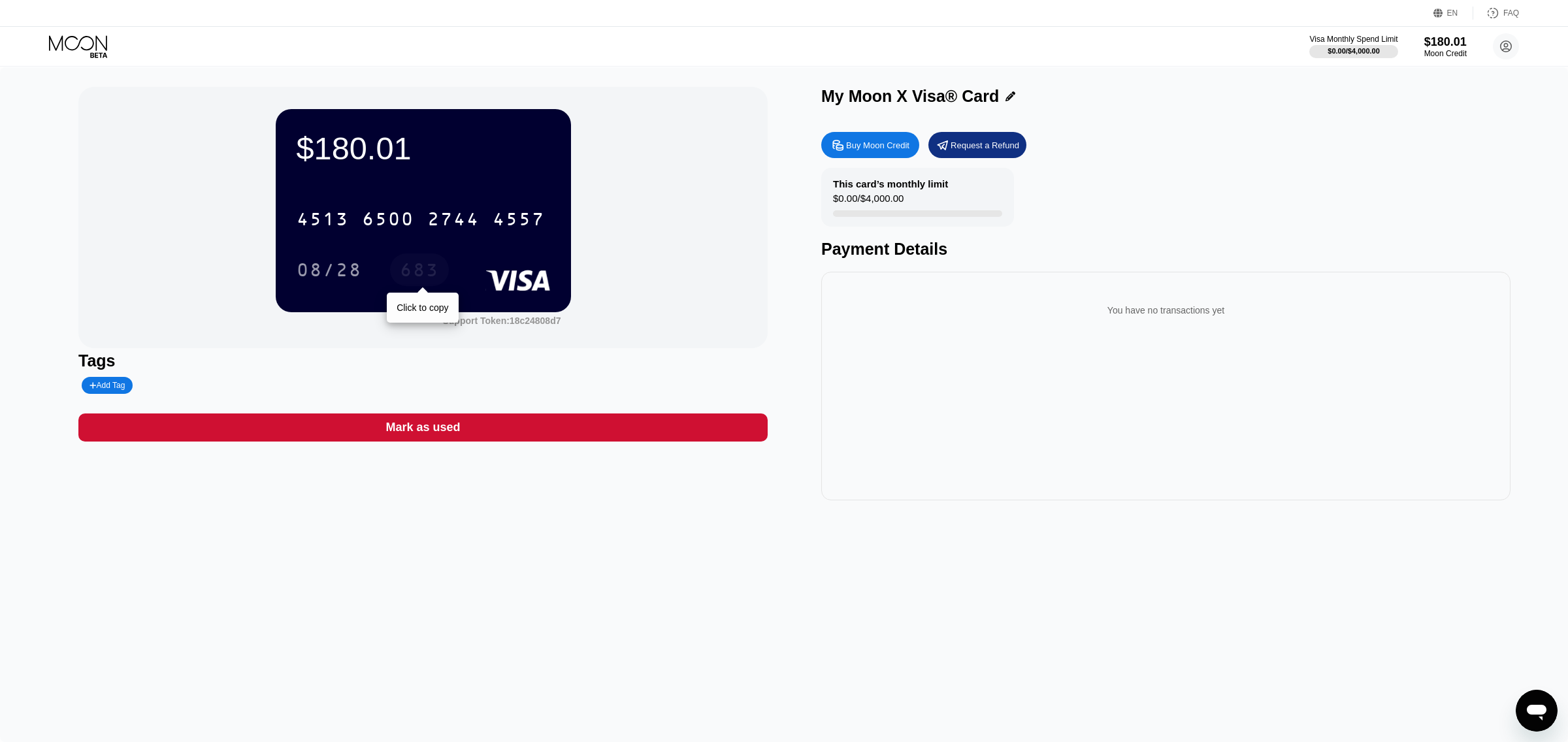
click at [426, 276] on div "683" at bounding box center [420, 271] width 39 height 21
click at [102, 45] on icon at bounding box center [80, 46] width 61 height 23
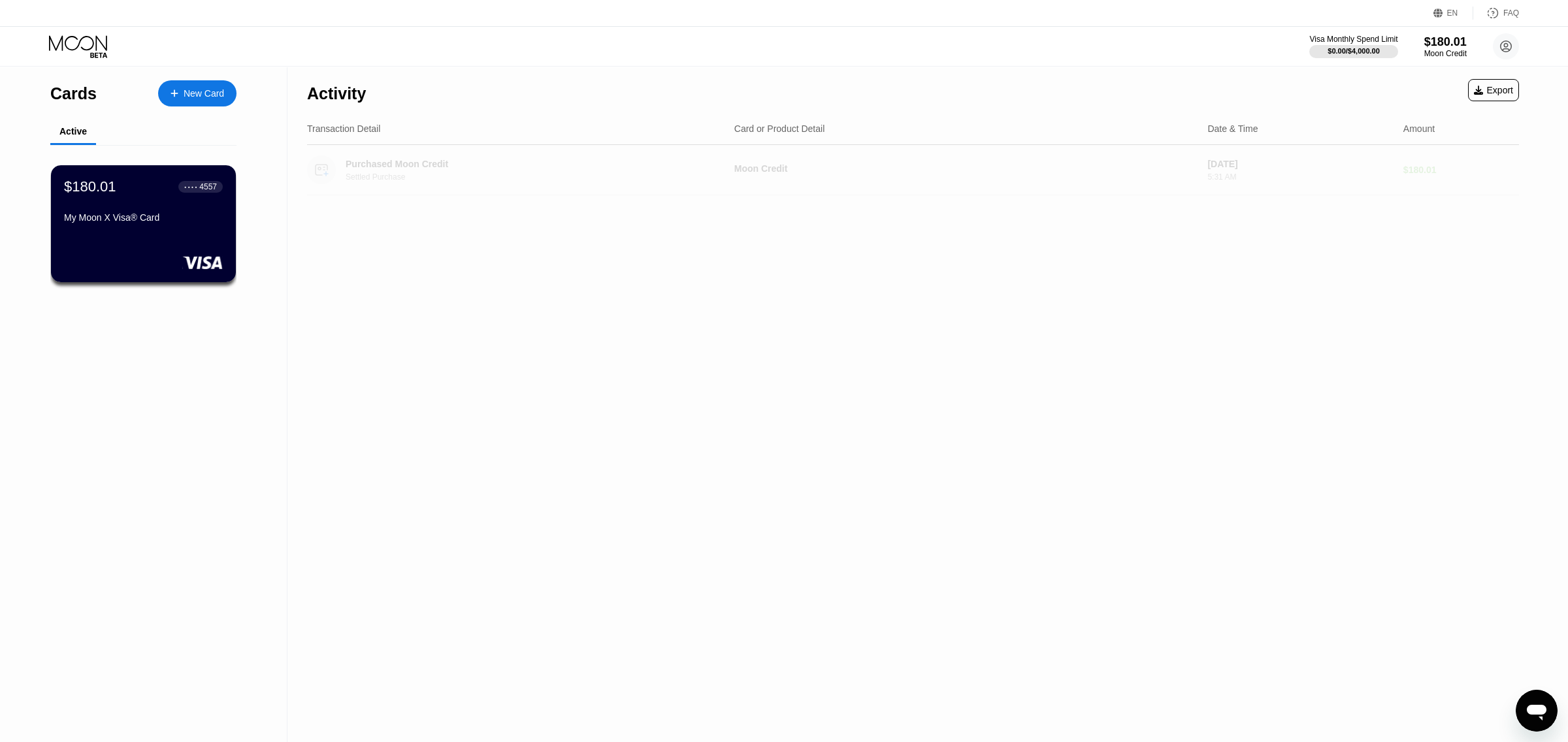
click at [404, 169] on div "Purchased Moon Credit Settled Purchase" at bounding box center [533, 169] width 375 height 23
click at [170, 209] on div "$180.01 ● ● ● ● 4557 My Moon X Visa® Card" at bounding box center [143, 202] width 160 height 50
